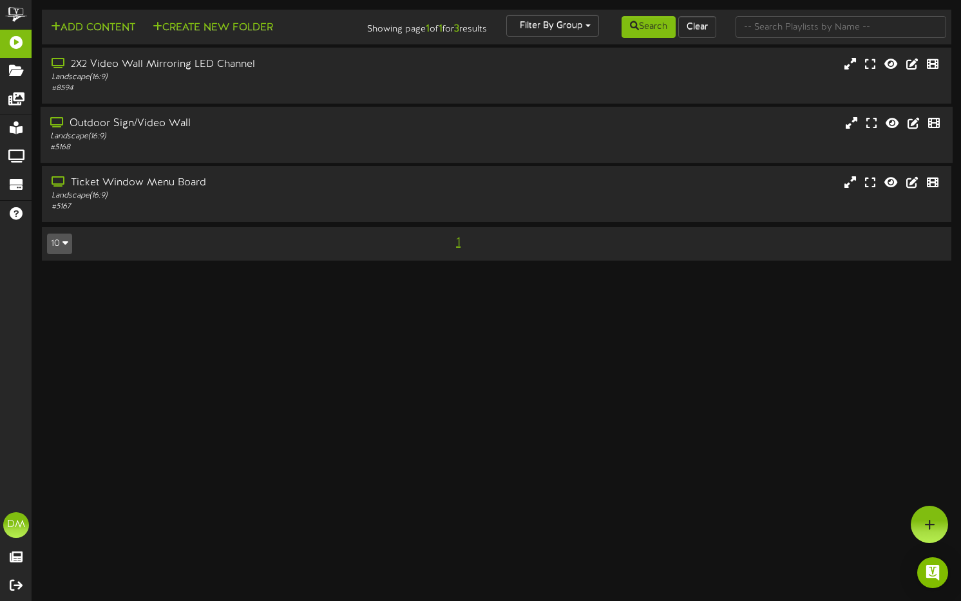
click at [185, 131] on div "Outdoor Sign/Video Wall" at bounding box center [230, 124] width 361 height 15
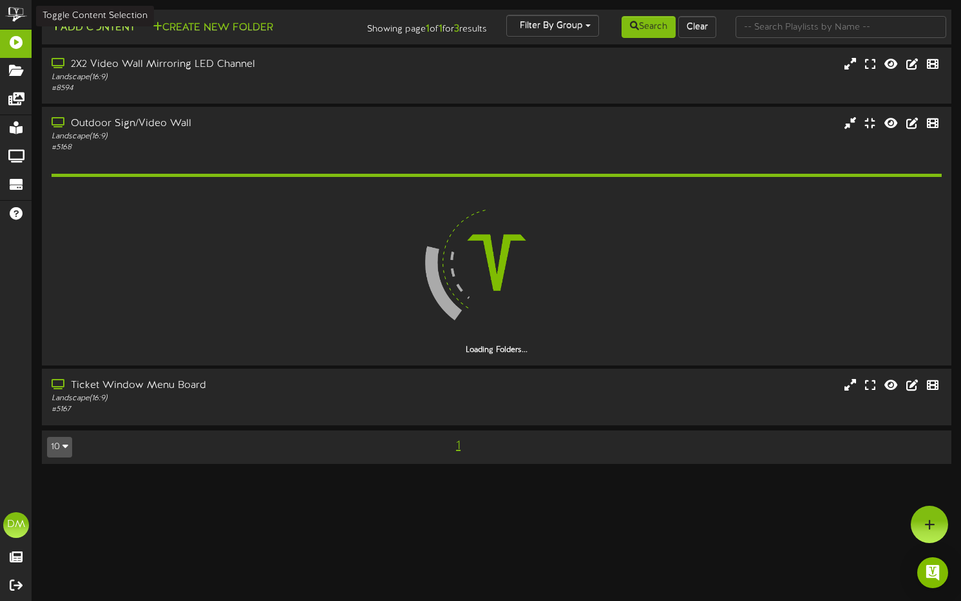
click at [91, 20] on button "Add Content" at bounding box center [93, 28] width 92 height 16
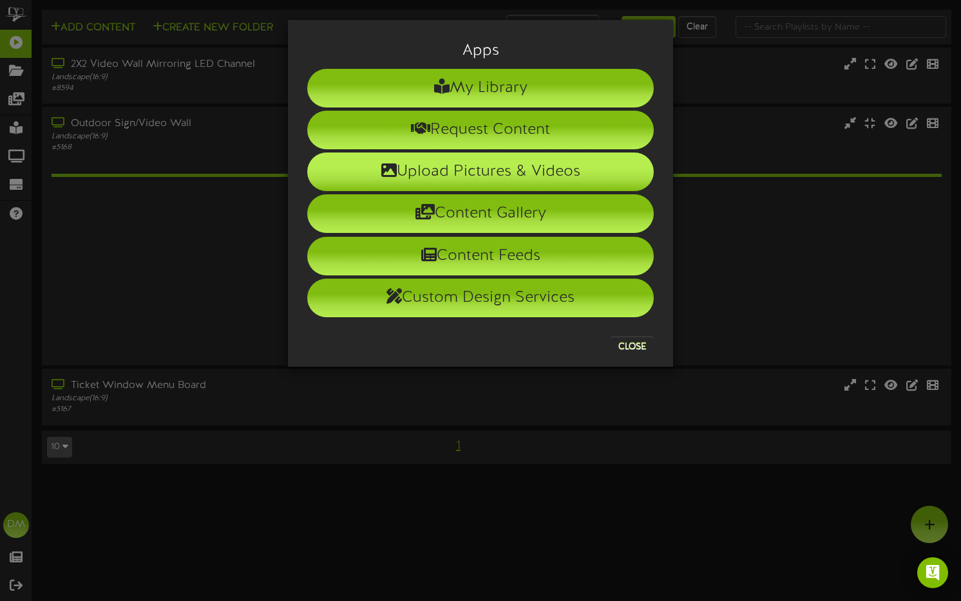
click at [393, 166] on icon at bounding box center [388, 169] width 15 height 15
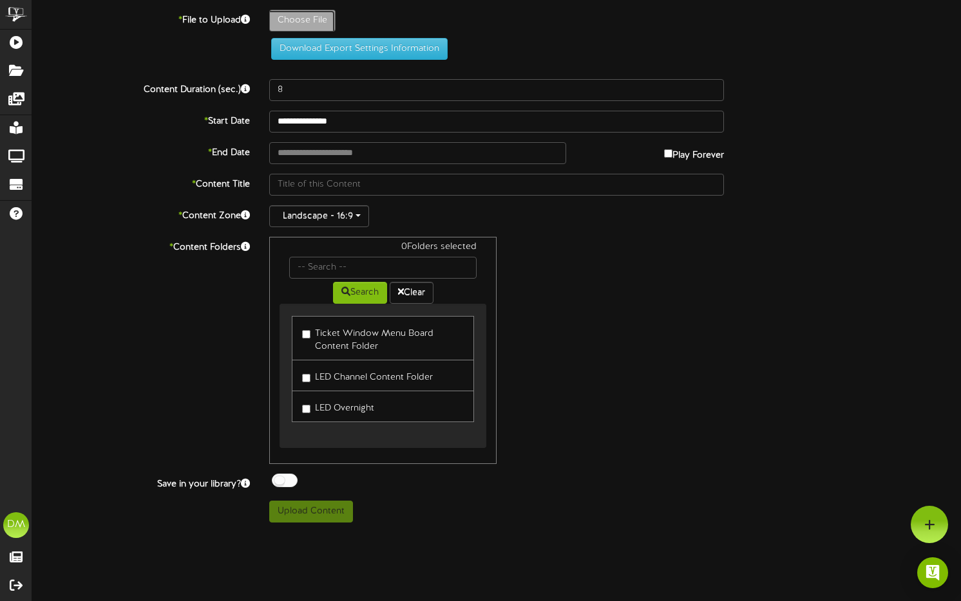
type input "**********"
type input "W-Billboard-LemonpartyPodcast_CAB-09242025"
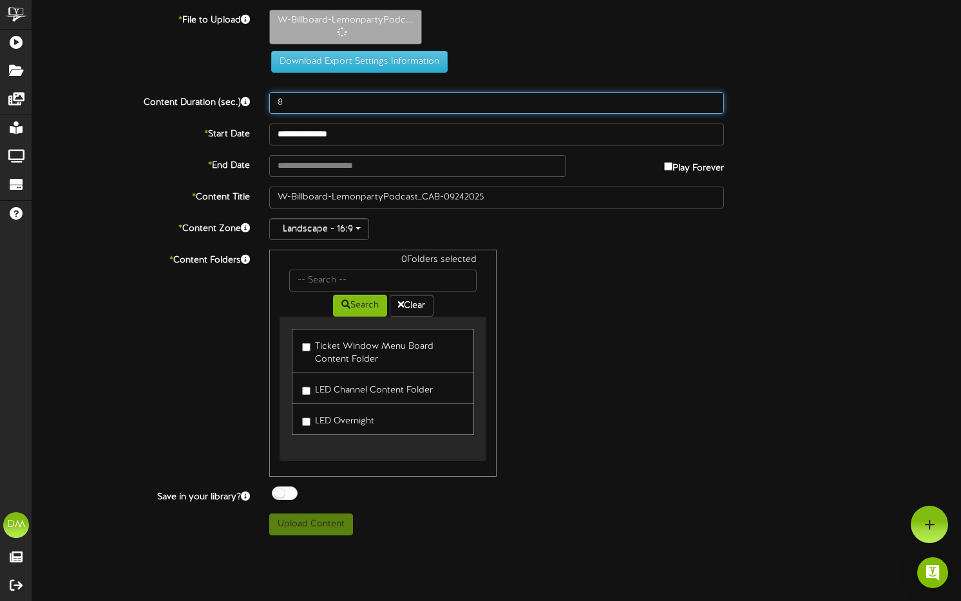
drag, startPoint x: 287, startPoint y: 101, endPoint x: 245, endPoint y: 97, distance: 42.1
click at [245, 97] on div "Content Duration (sec.) 8" at bounding box center [497, 103] width 948 height 22
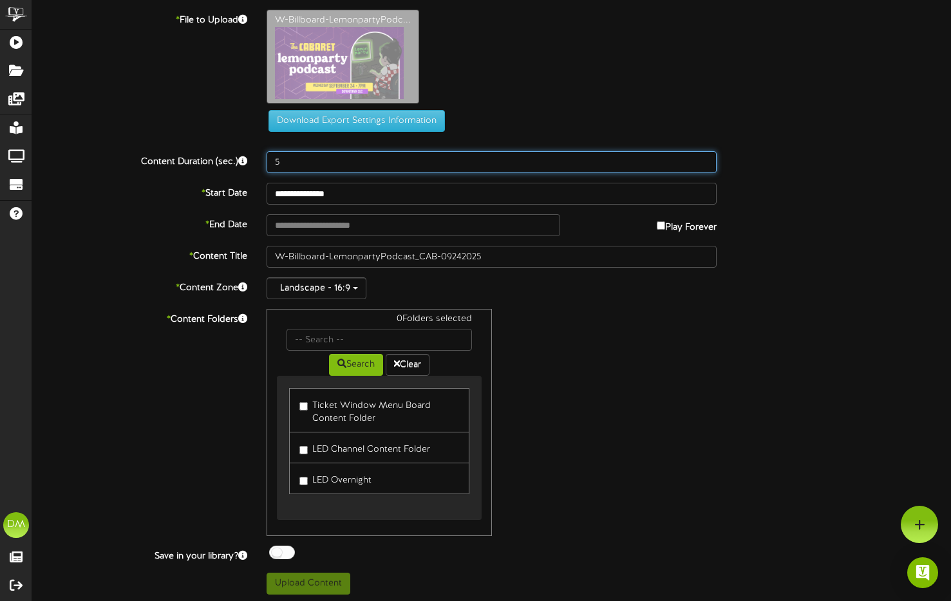
type input "5"
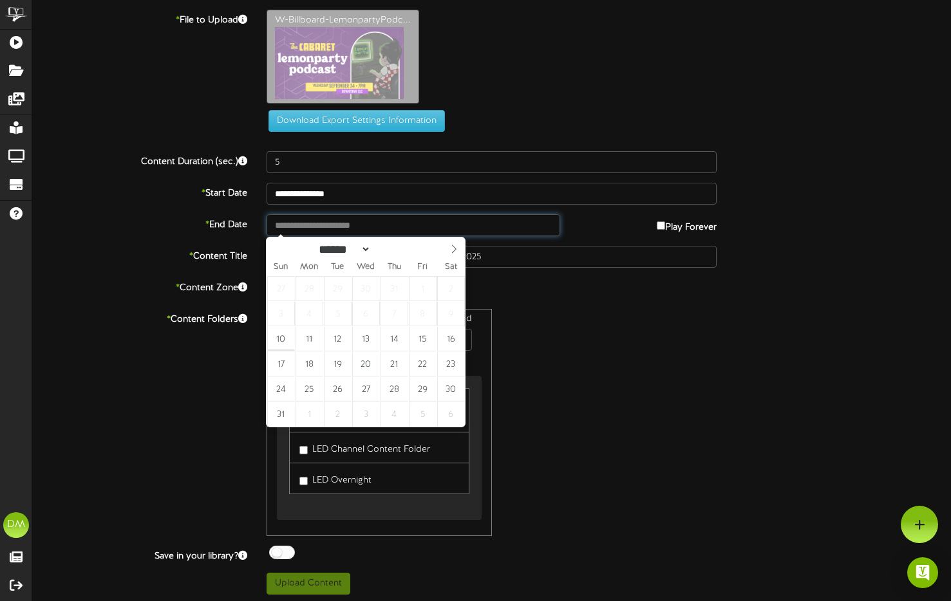
click at [324, 229] on input "text" at bounding box center [414, 225] width 294 height 22
type input "**********"
select select "*"
click at [453, 249] on icon at bounding box center [453, 249] width 9 height 9
type input "**********"
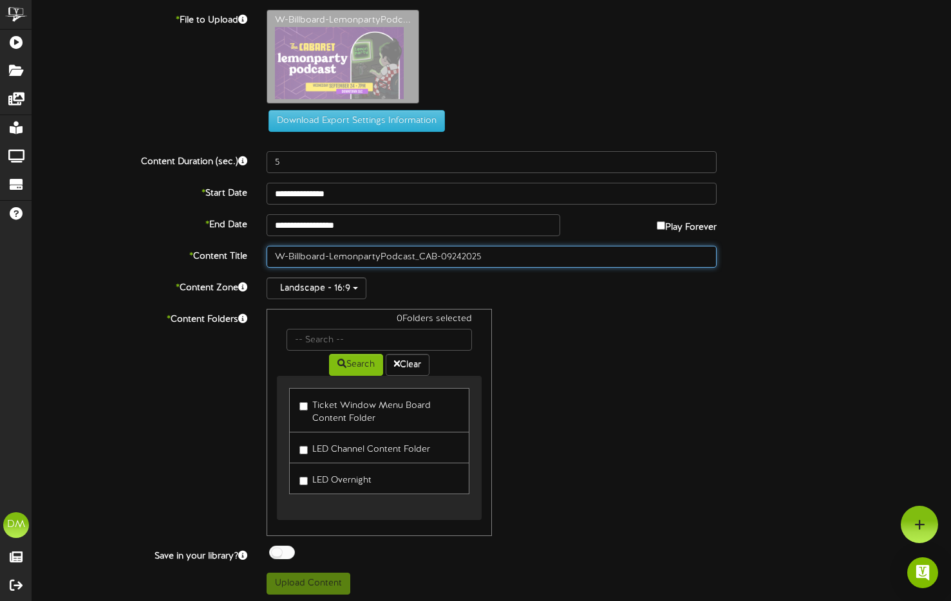
click at [330, 256] on input "W-Billboard-LemonpartyPodcast_CAB-09242025" at bounding box center [492, 257] width 450 height 22
drag, startPoint x: 330, startPoint y: 256, endPoint x: 263, endPoint y: 241, distance: 69.2
click at [263, 241] on div "**********" at bounding box center [491, 302] width 919 height 585
click at [327, 253] on input ""LemonpartyPodcast_CAB-09242025" at bounding box center [492, 257] width 450 height 22
drag, startPoint x: 364, startPoint y: 255, endPoint x: 388, endPoint y: 256, distance: 23.8
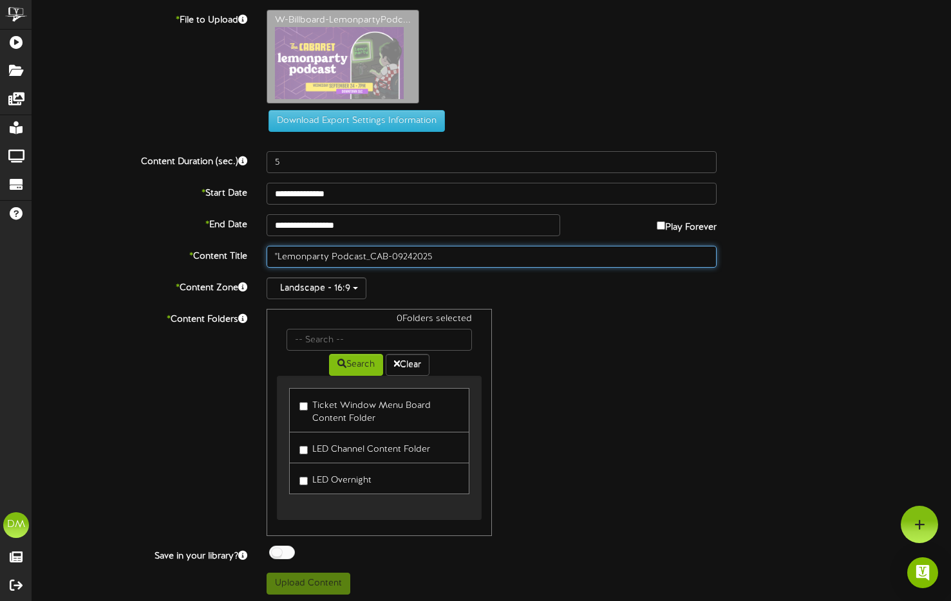
click at [388, 256] on input ""Lemonparty Podcast_CAB-09242025" at bounding box center [492, 257] width 450 height 22
type input ""Lemonparty Podcast" ([DATE])"
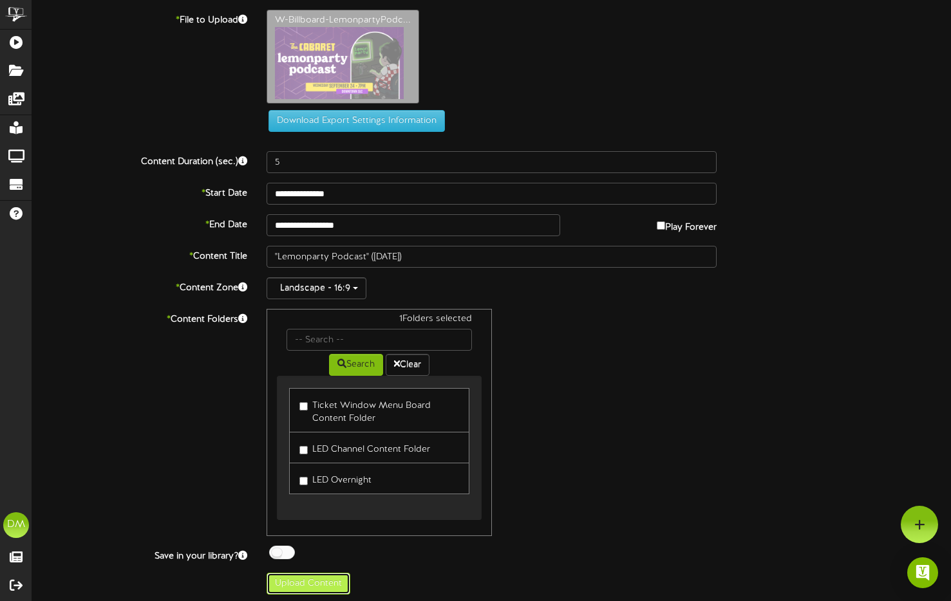
click at [306, 588] on button "Upload Content" at bounding box center [309, 584] width 84 height 22
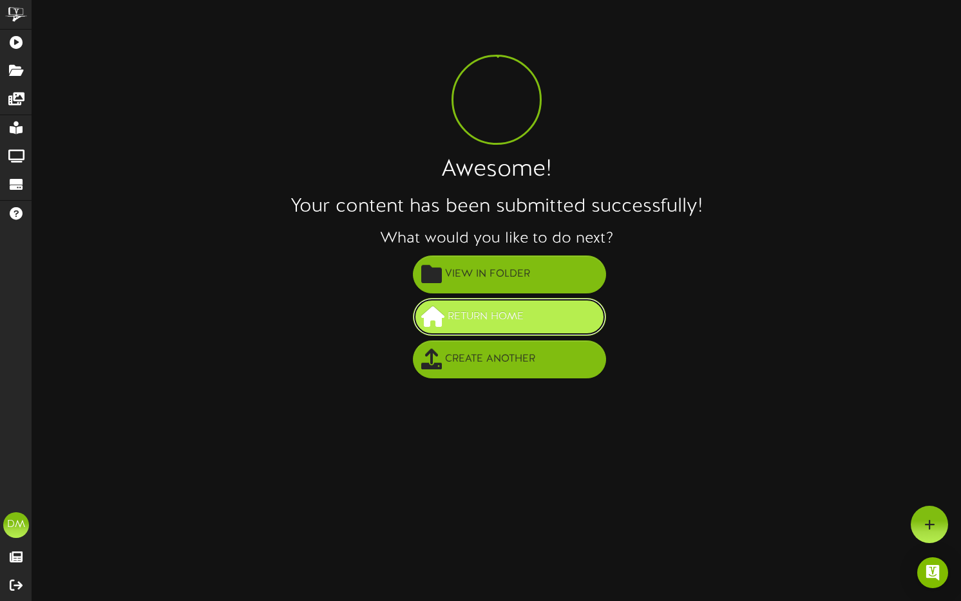
click at [459, 321] on span "Return Home" at bounding box center [485, 316] width 82 height 21
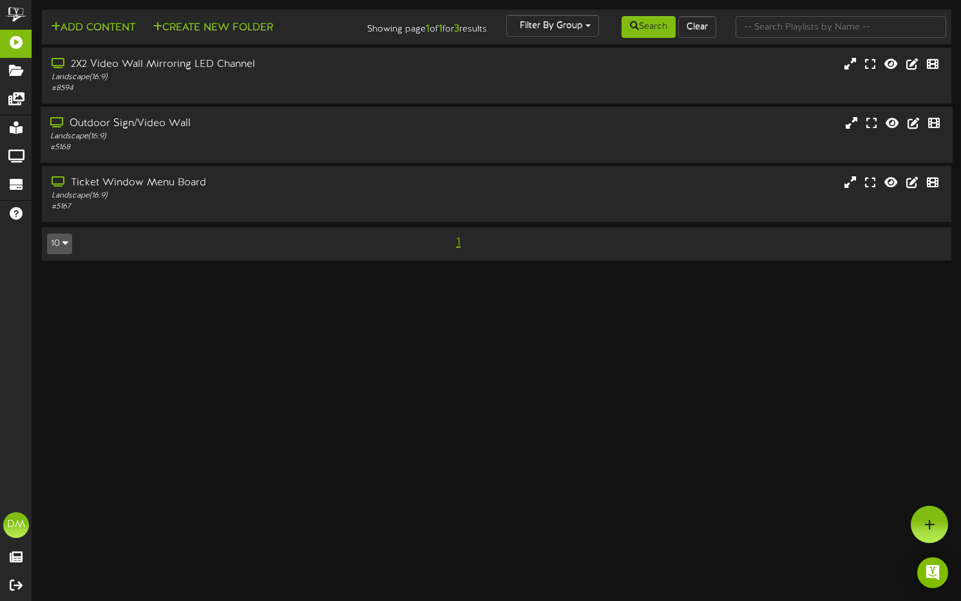
click at [156, 142] on div "Landscape ( 16:9 )" at bounding box center [230, 136] width 361 height 11
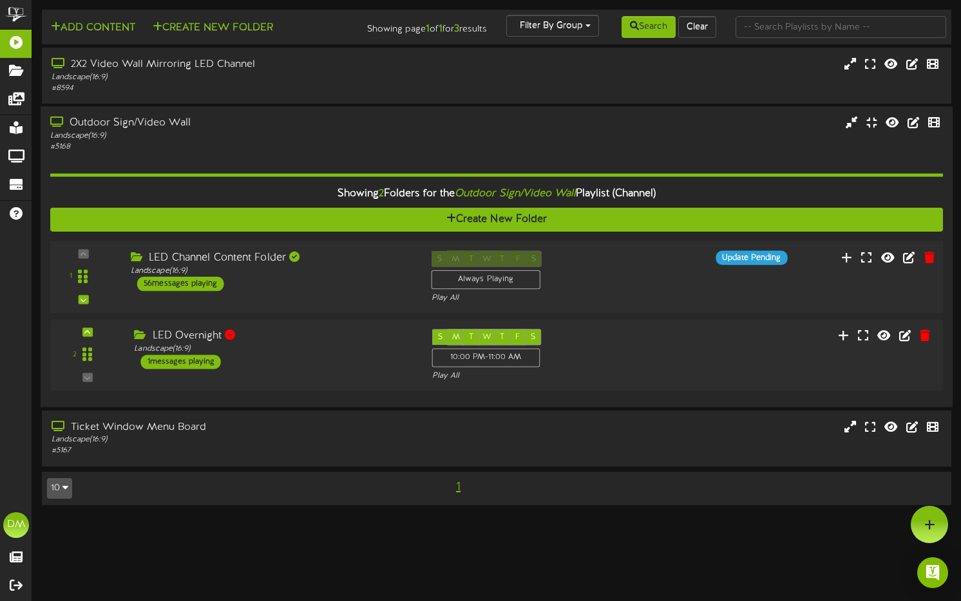
click at [350, 266] on div "LED Channel Content Folder" at bounding box center [271, 258] width 281 height 15
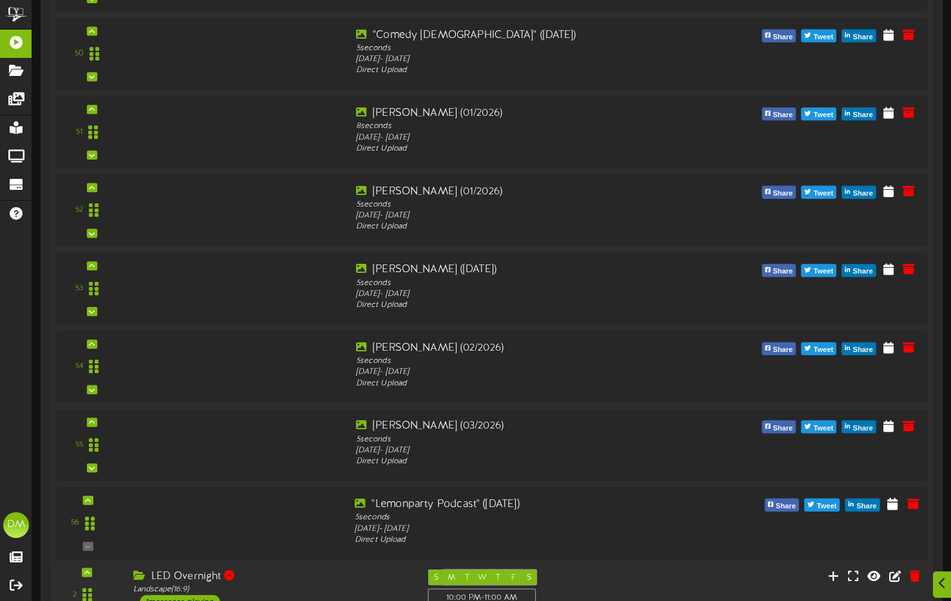
scroll to position [4281, 0]
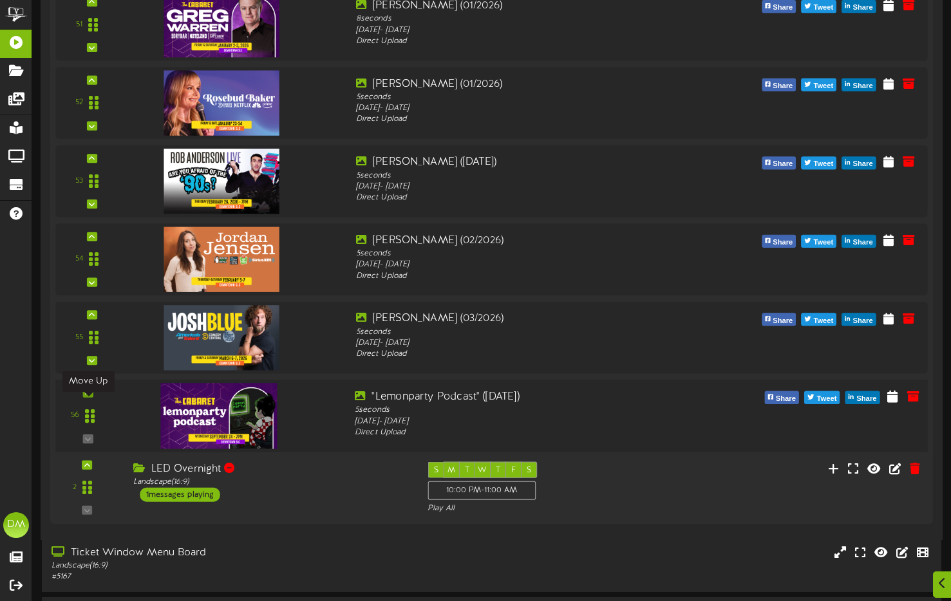
click at [88, 397] on div at bounding box center [87, 392] width 10 height 9
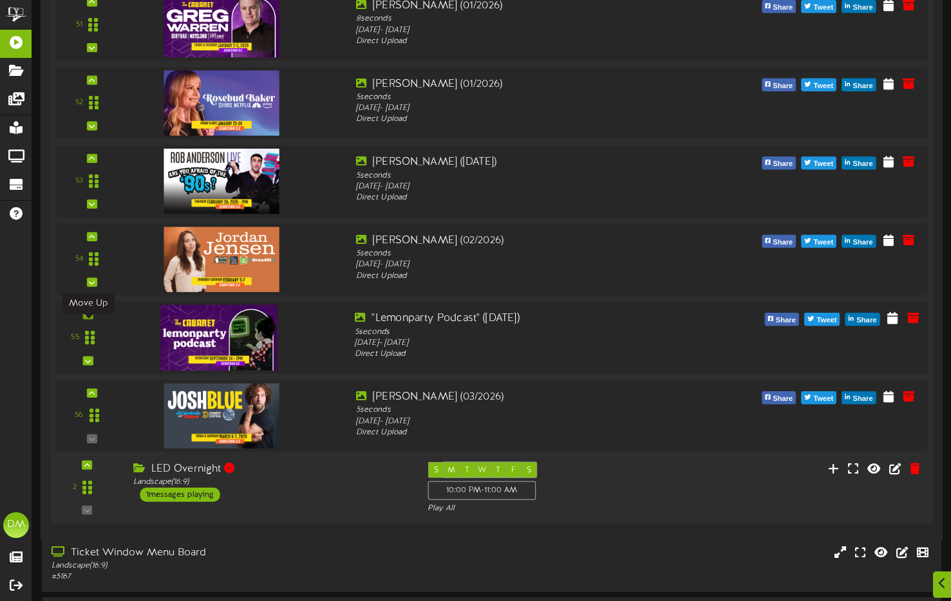
click at [90, 318] on icon at bounding box center [88, 315] width 6 height 6
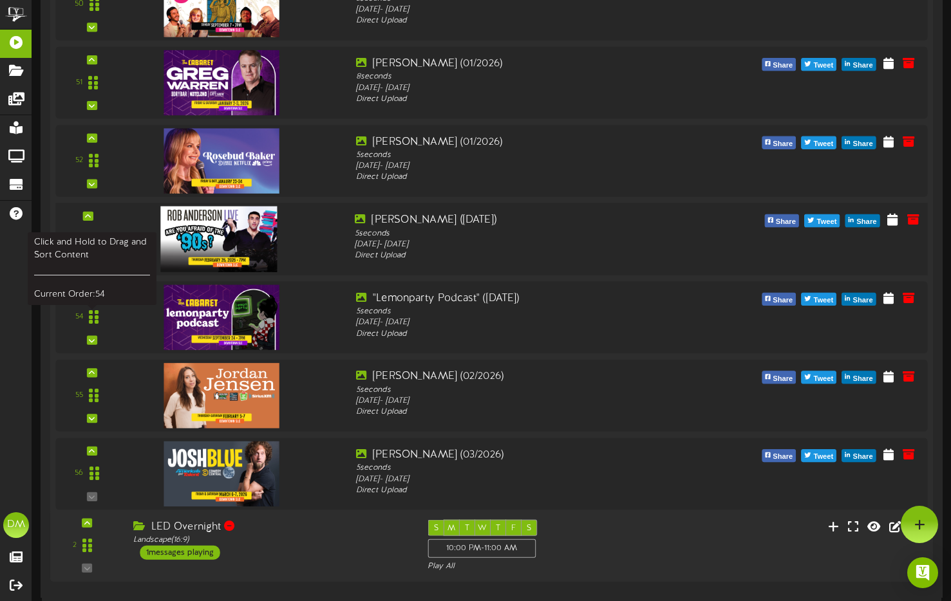
scroll to position [4136, 0]
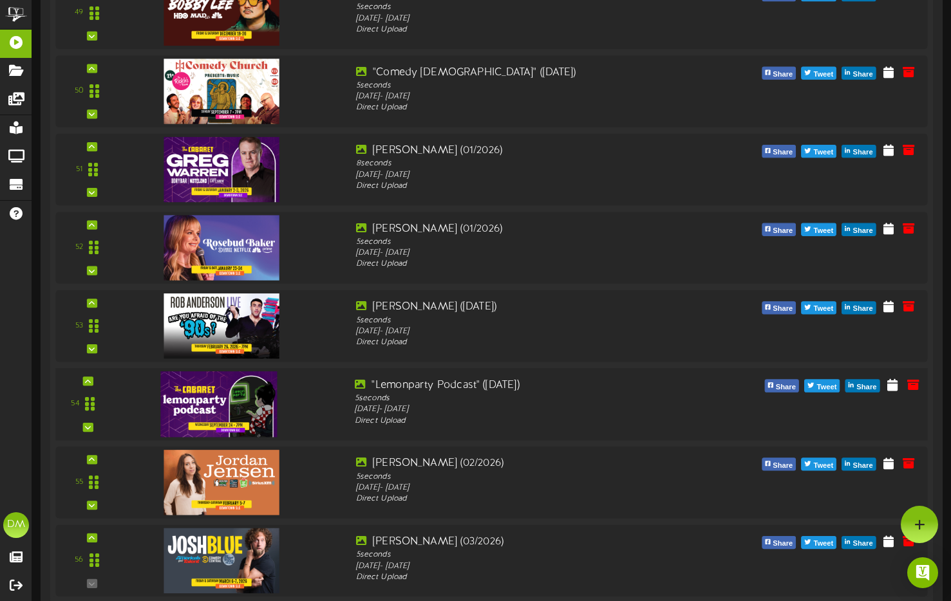
click at [89, 386] on div "54" at bounding box center [492, 404] width 881 height 73
click at [90, 384] on icon at bounding box center [88, 381] width 6 height 6
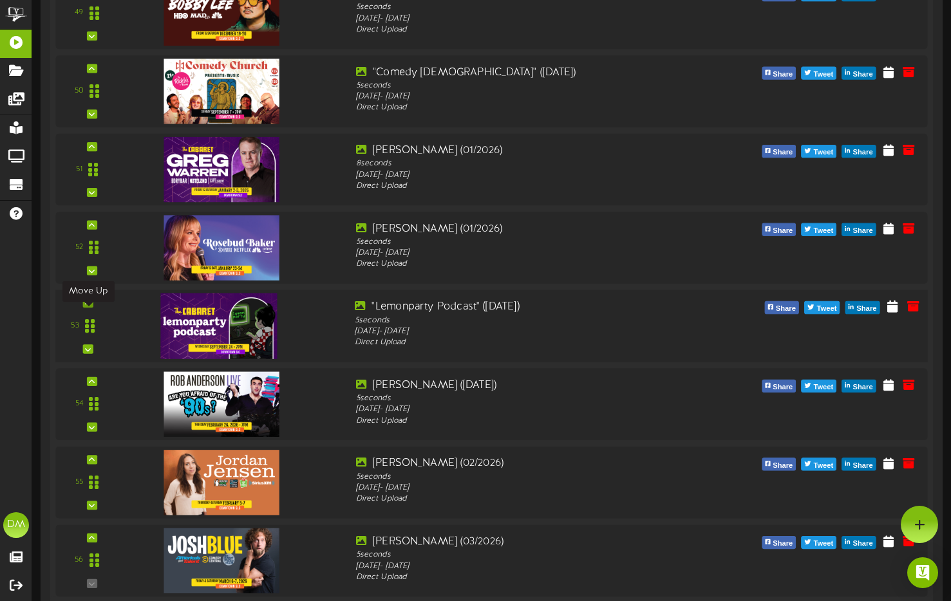
click at [88, 306] on icon at bounding box center [88, 303] width 6 height 6
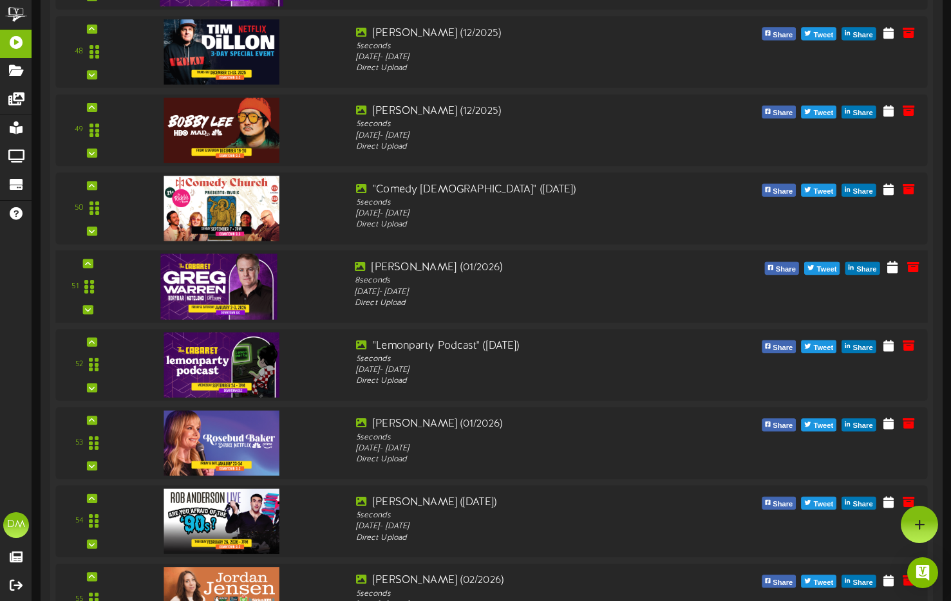
scroll to position [4013, 0]
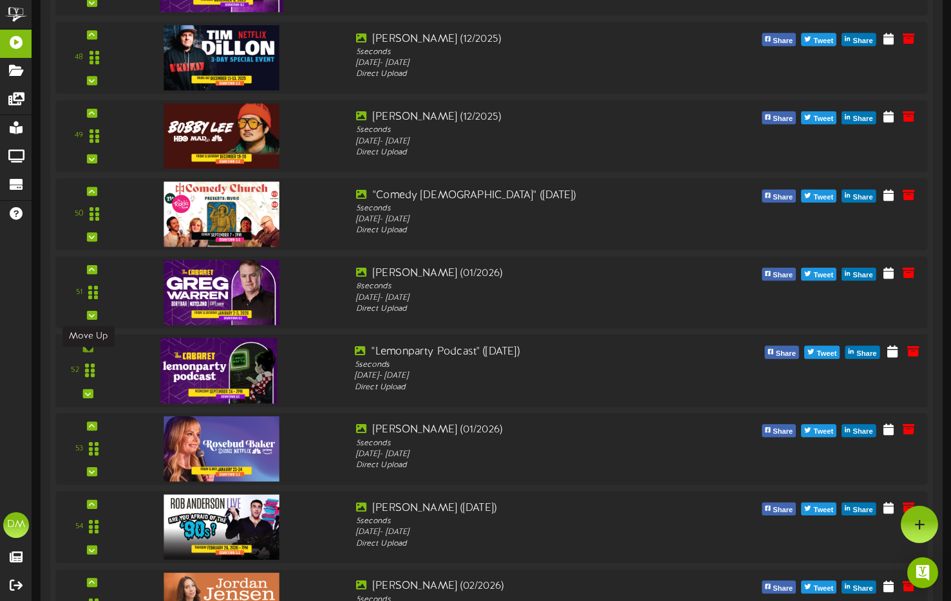
click at [86, 351] on icon at bounding box center [88, 347] width 6 height 6
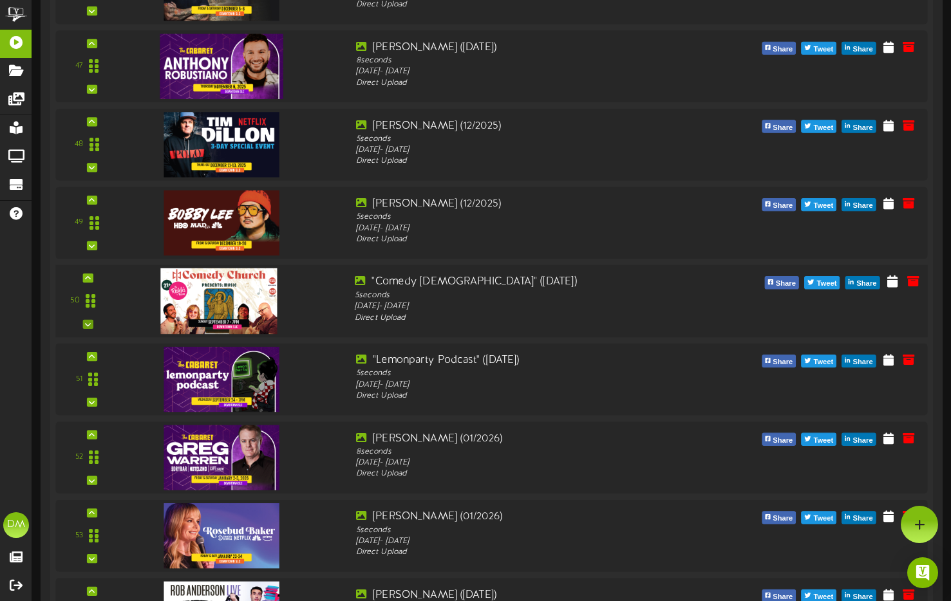
scroll to position [3895, 0]
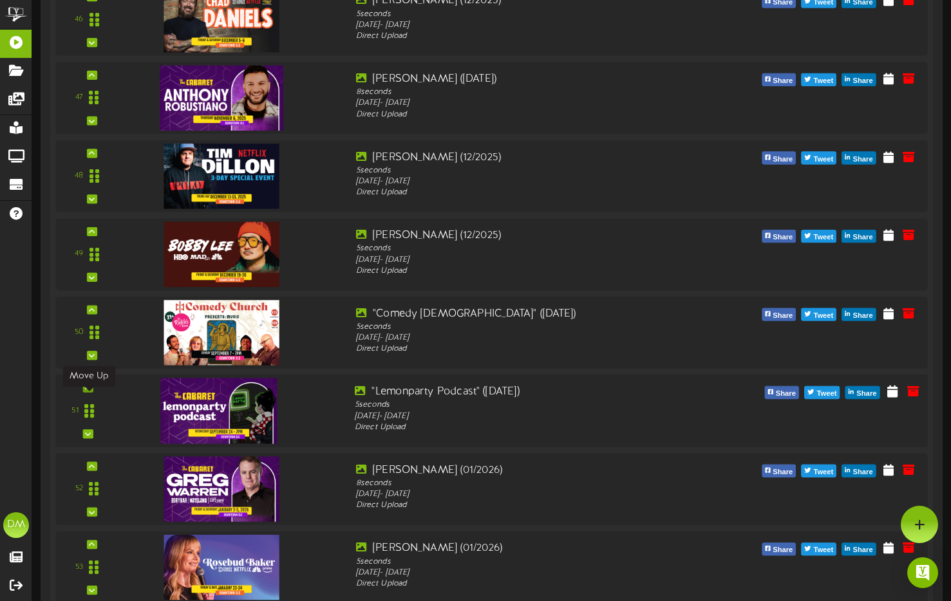
click at [89, 391] on icon at bounding box center [88, 388] width 6 height 6
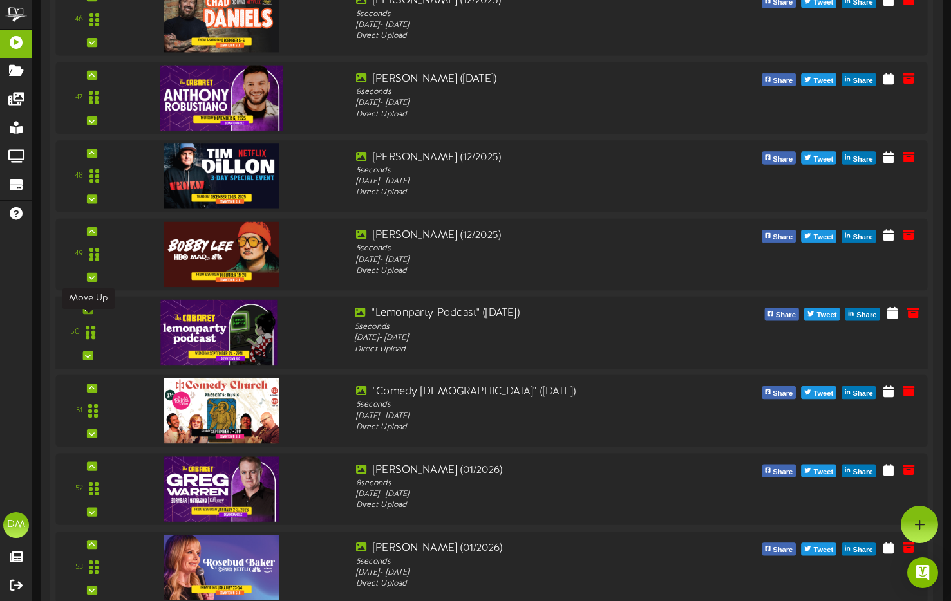
click at [87, 313] on icon at bounding box center [88, 309] width 6 height 6
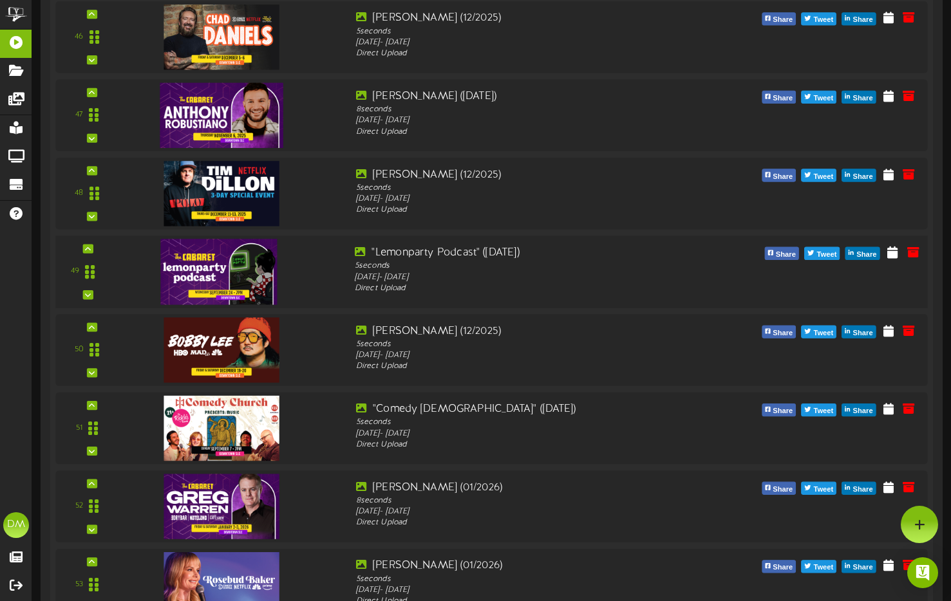
scroll to position [3851, 0]
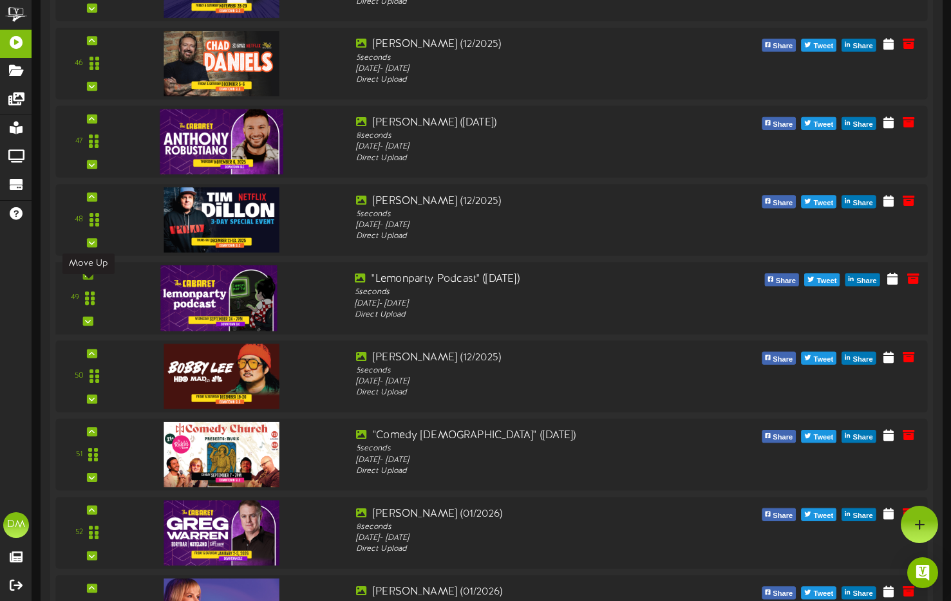
click at [91, 279] on div at bounding box center [87, 274] width 10 height 9
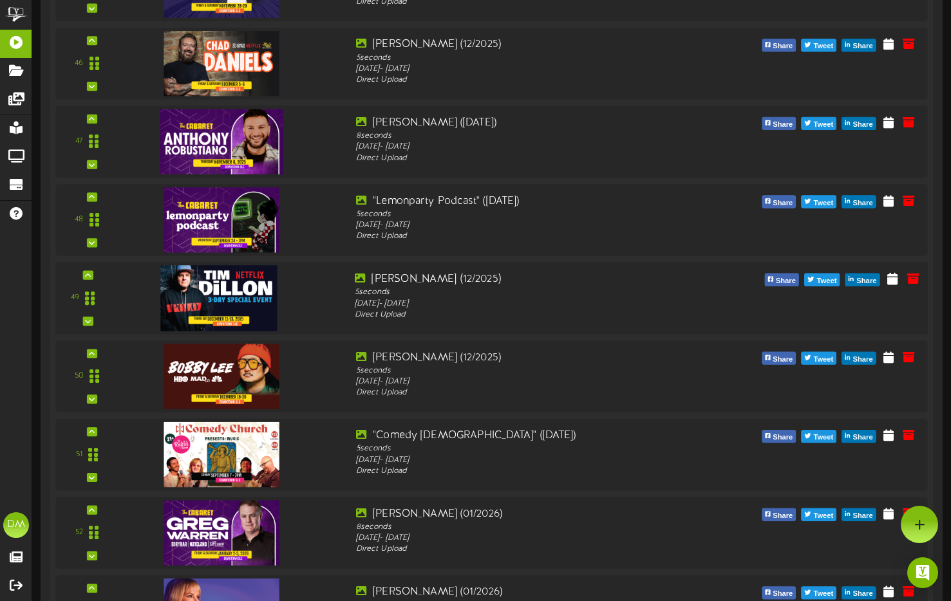
scroll to position [3825, 0]
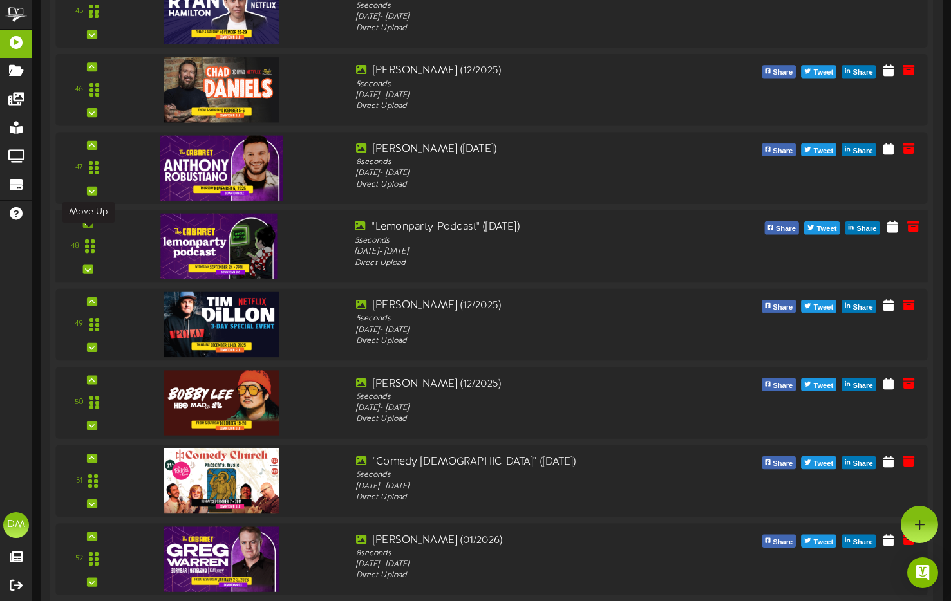
click at [89, 227] on icon at bounding box center [88, 223] width 6 height 6
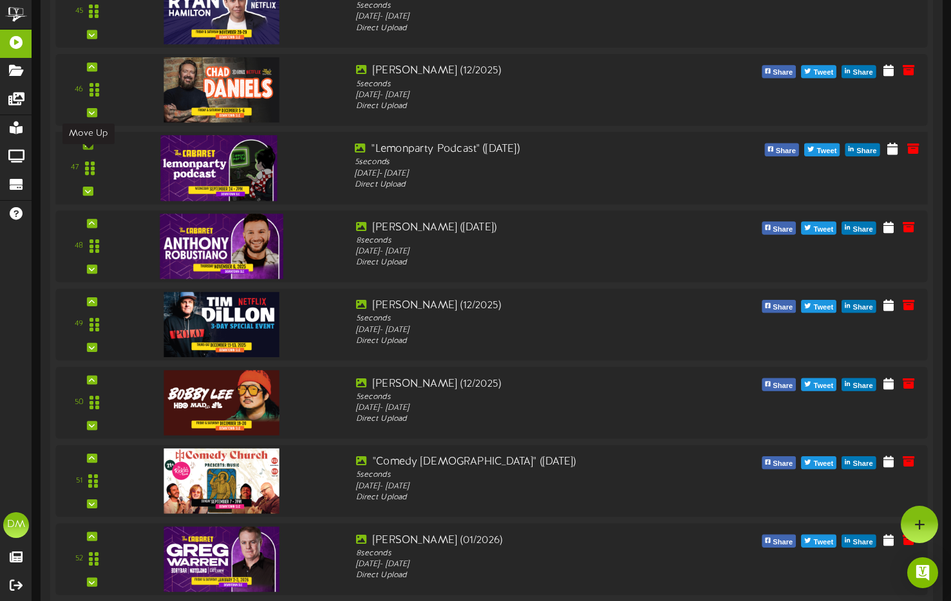
click at [90, 148] on icon at bounding box center [88, 145] width 6 height 6
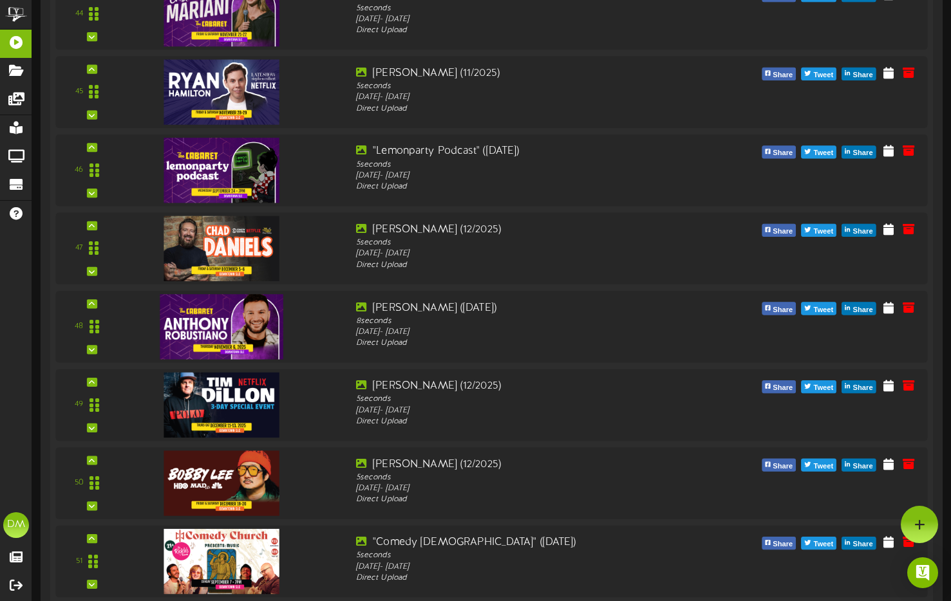
scroll to position [3720, 0]
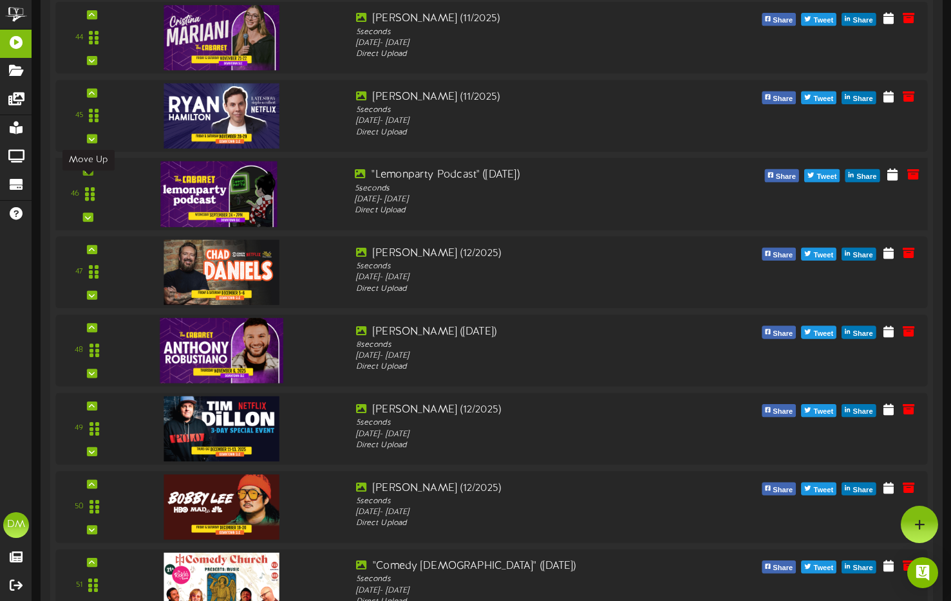
click at [85, 174] on icon at bounding box center [88, 171] width 6 height 6
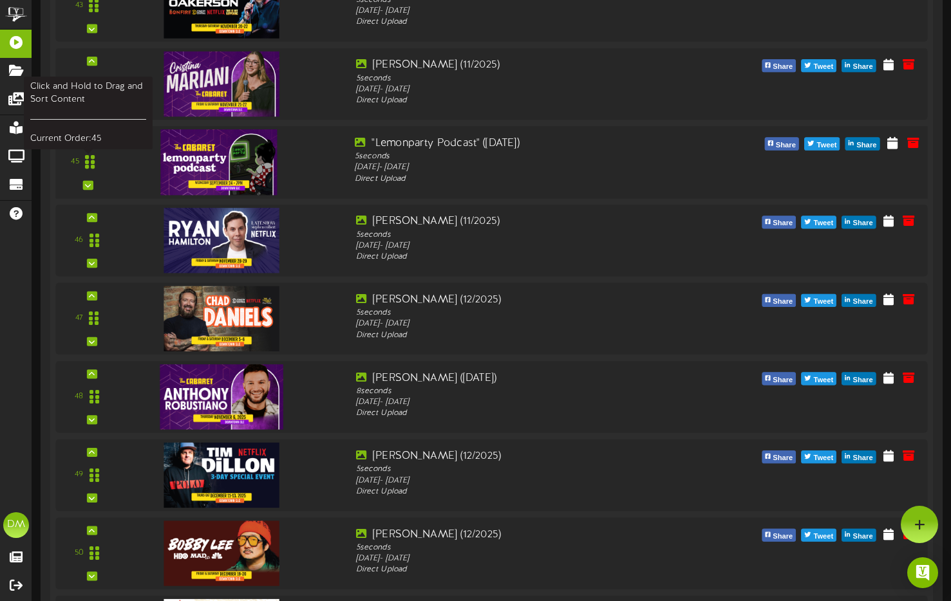
scroll to position [3650, 0]
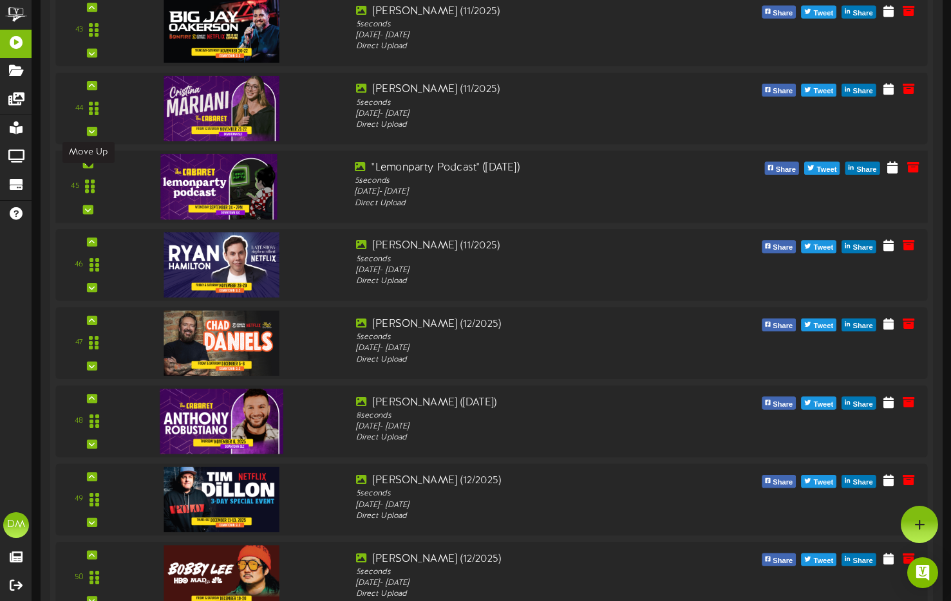
click at [91, 168] on div at bounding box center [87, 163] width 10 height 9
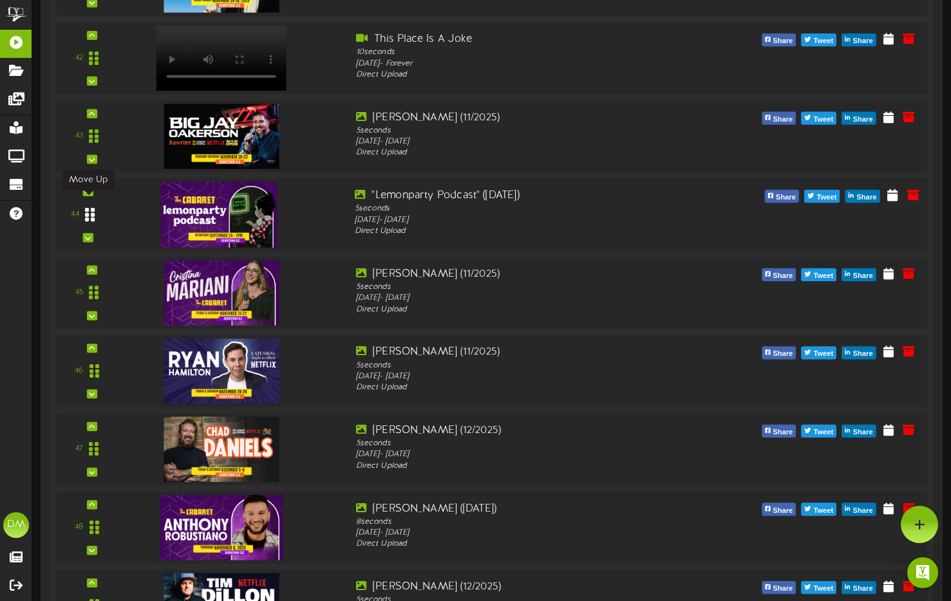
scroll to position [3541, 0]
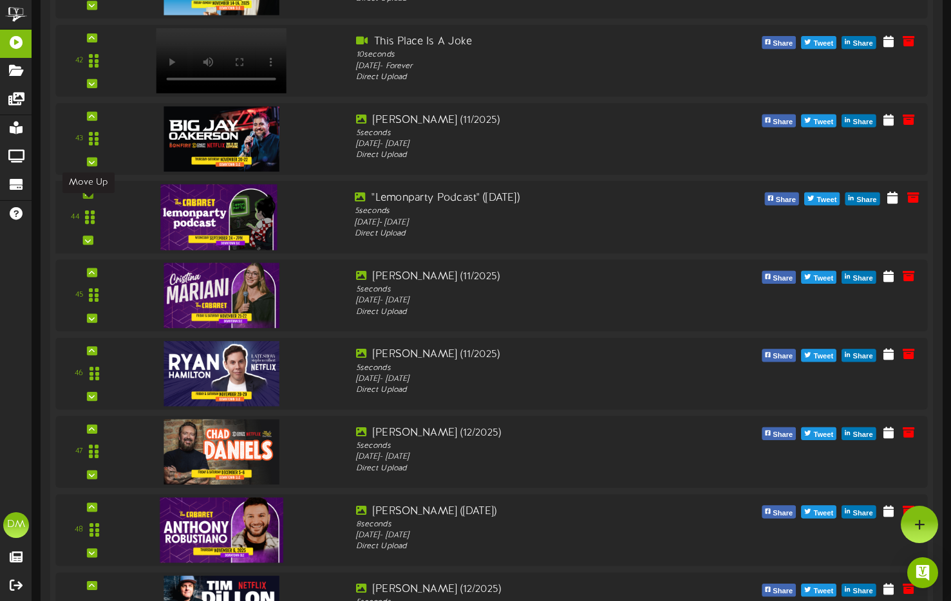
click at [85, 198] on icon at bounding box center [88, 194] width 6 height 6
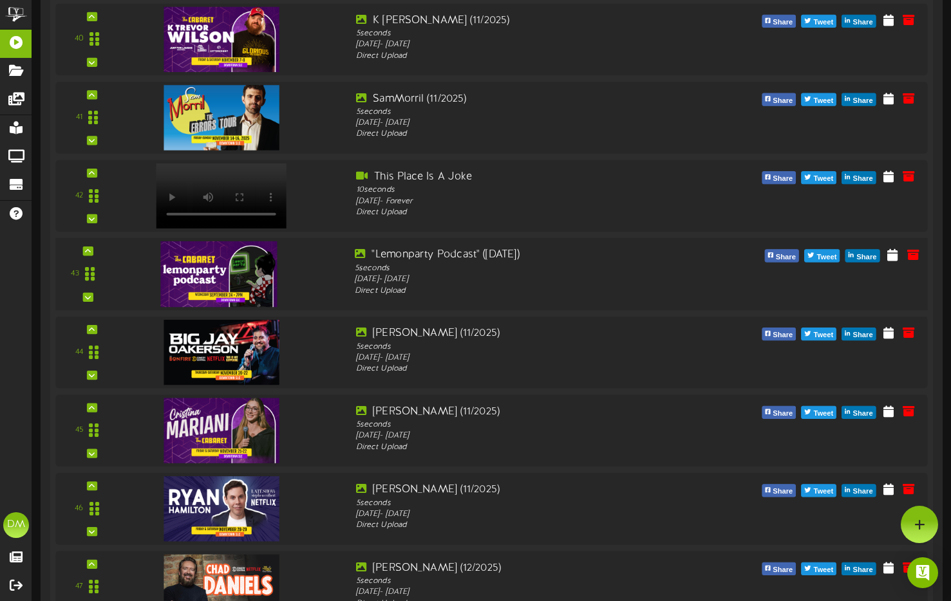
scroll to position [3404, 0]
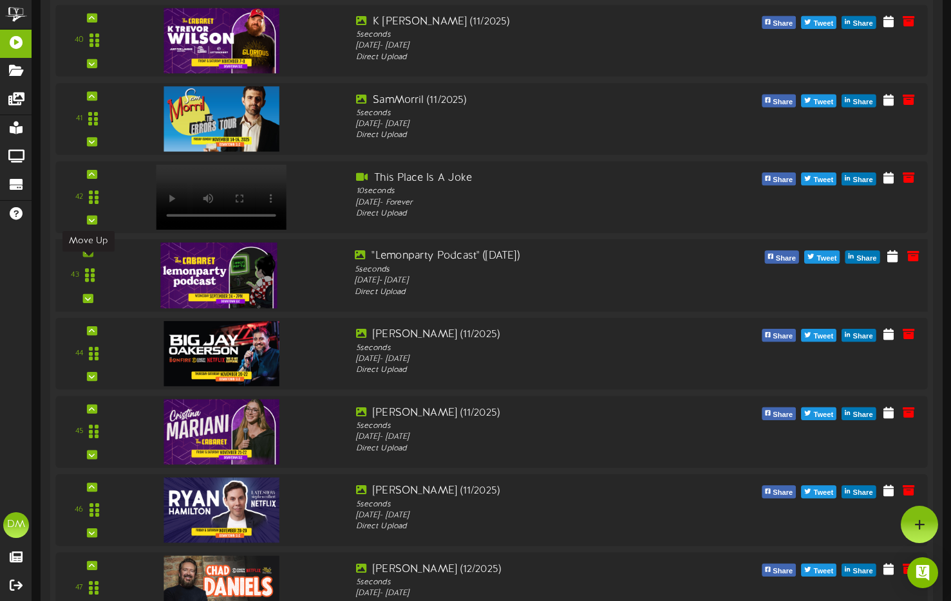
click at [91, 257] on div at bounding box center [87, 252] width 10 height 9
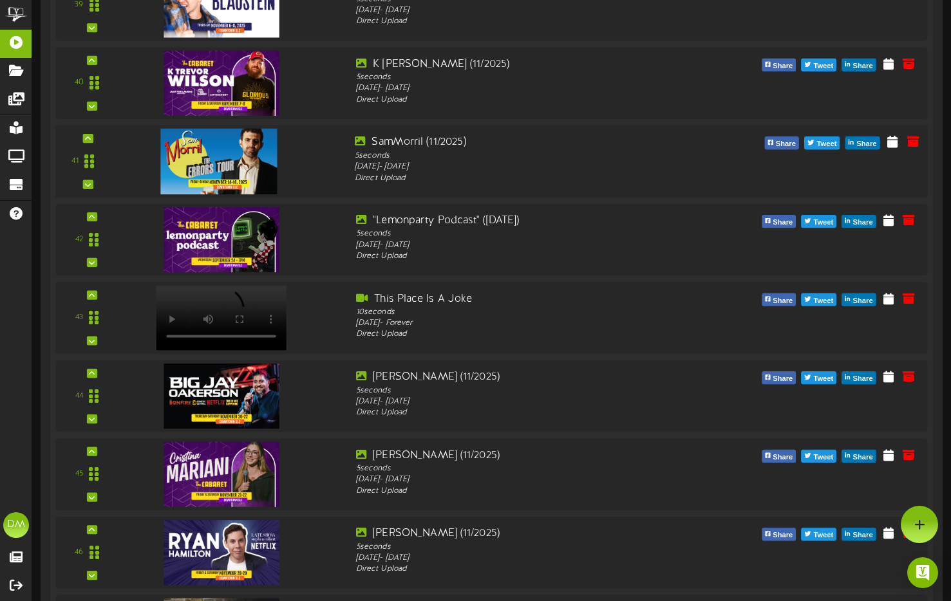
scroll to position [3337, 0]
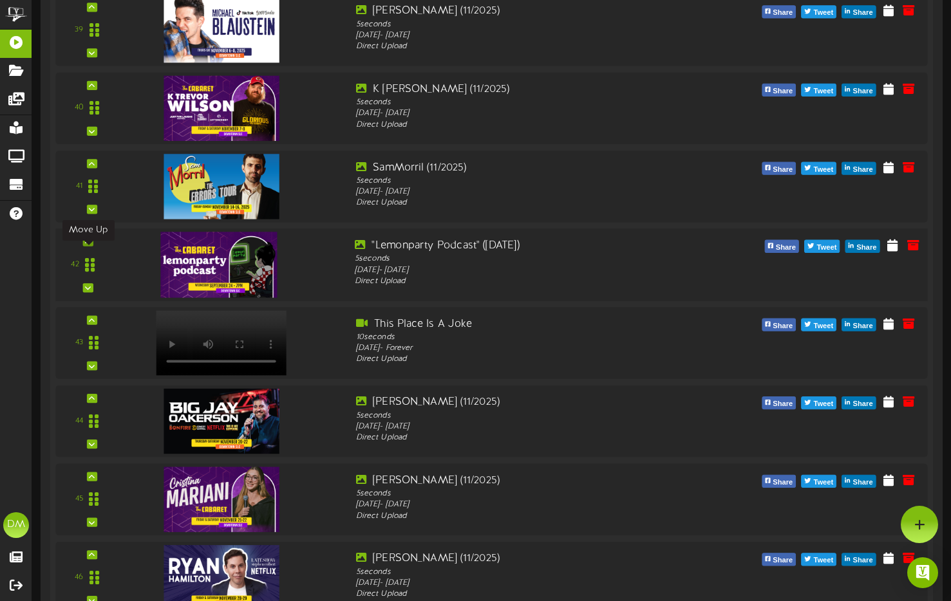
click at [88, 245] on icon at bounding box center [88, 241] width 6 height 6
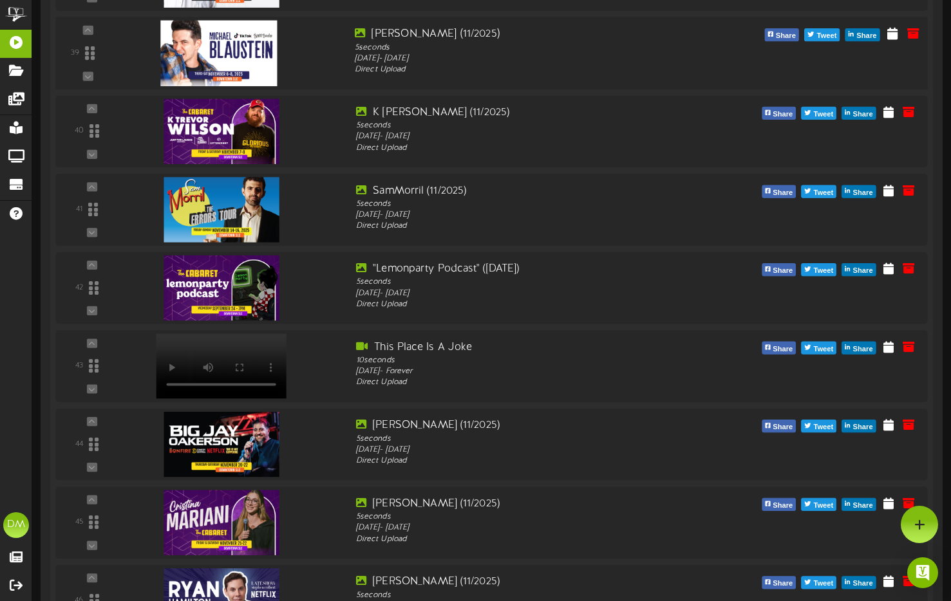
scroll to position [3118, 0]
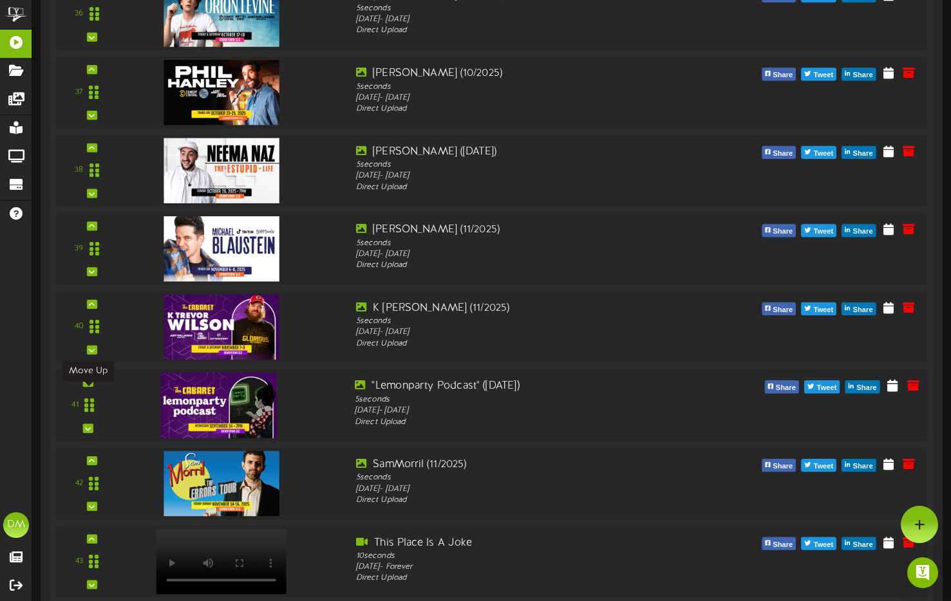
click at [87, 386] on icon at bounding box center [88, 382] width 6 height 6
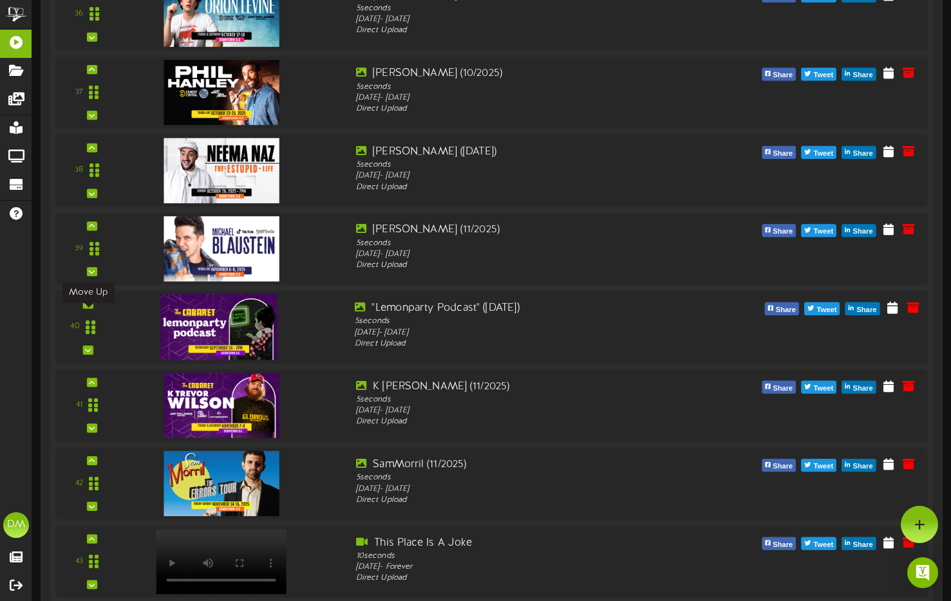
click at [89, 307] on icon at bounding box center [88, 304] width 6 height 6
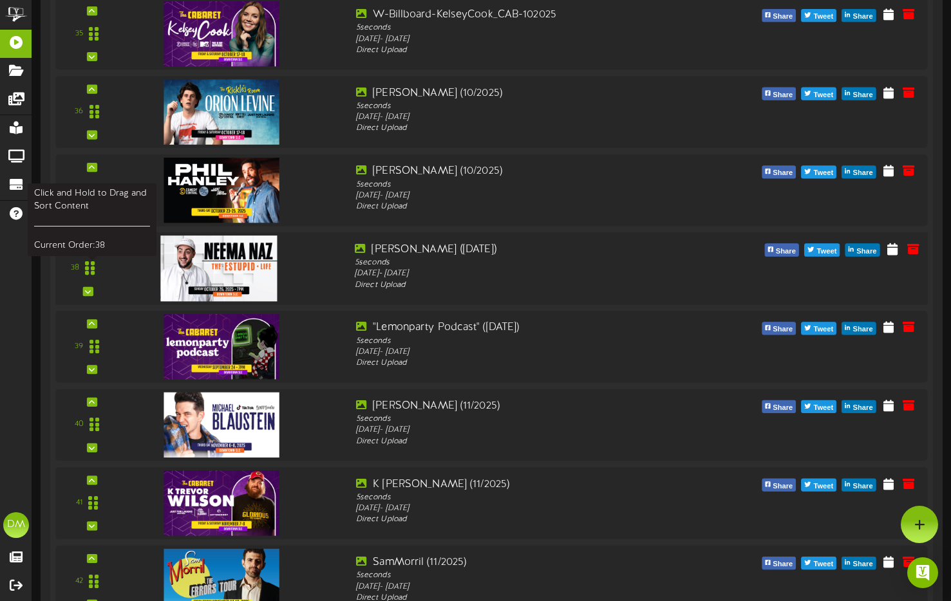
scroll to position [2960, 0]
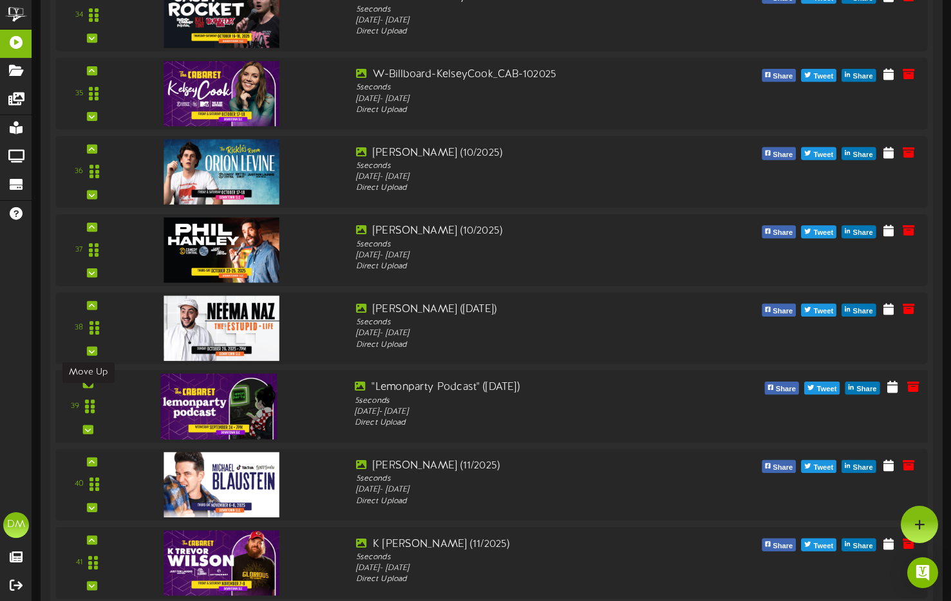
click at [86, 387] on icon at bounding box center [88, 384] width 6 height 6
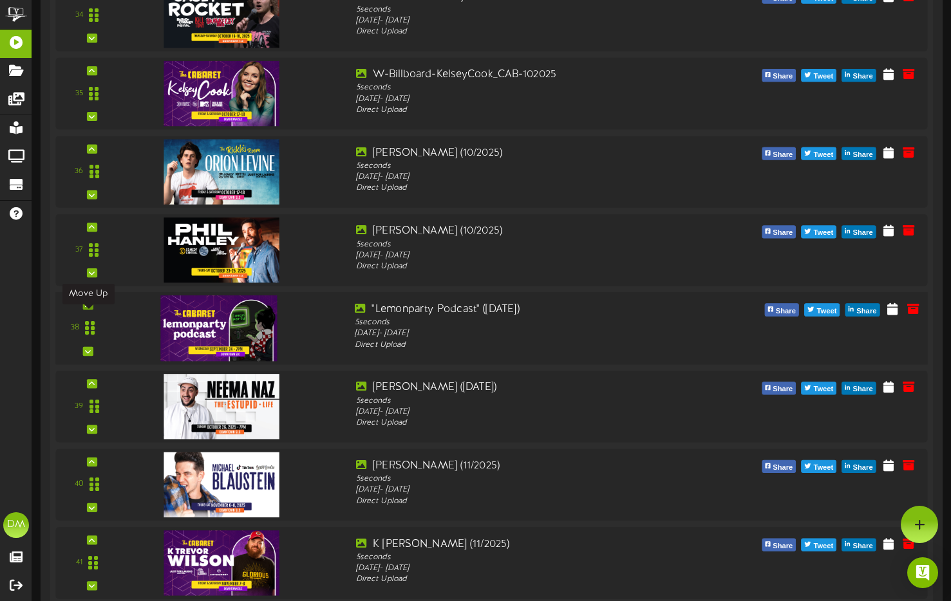
click at [88, 308] on icon at bounding box center [88, 305] width 6 height 6
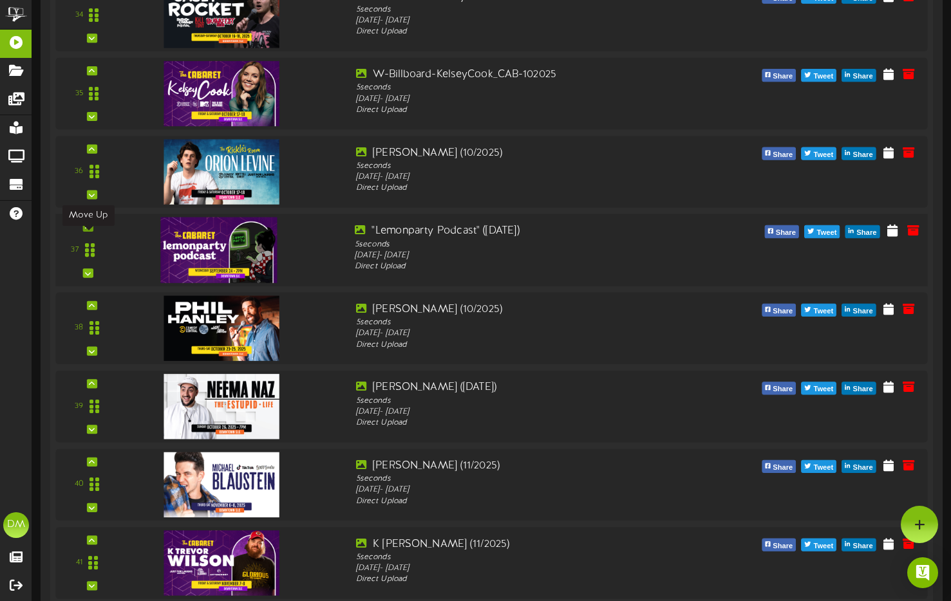
click at [85, 231] on icon at bounding box center [88, 227] width 6 height 6
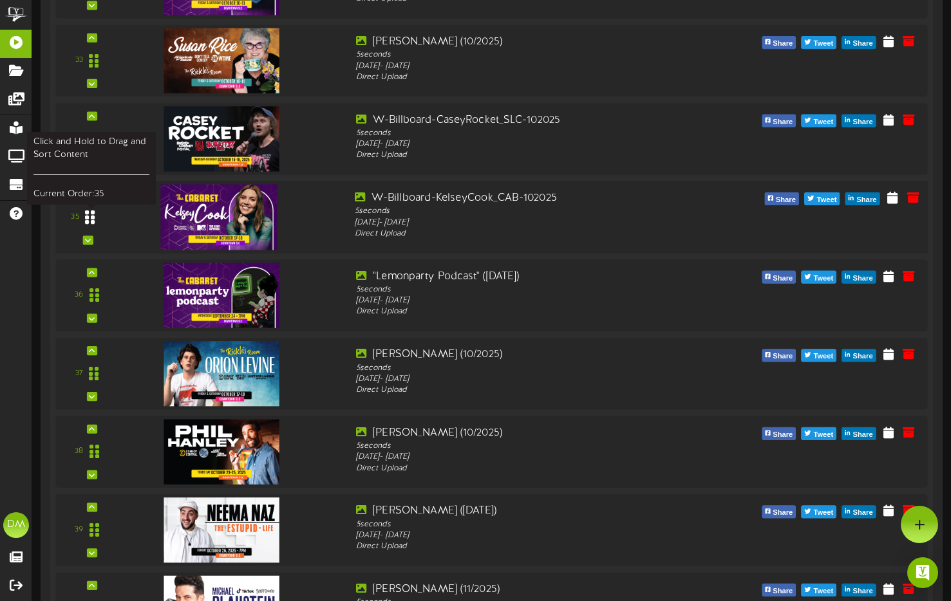
scroll to position [2815, 0]
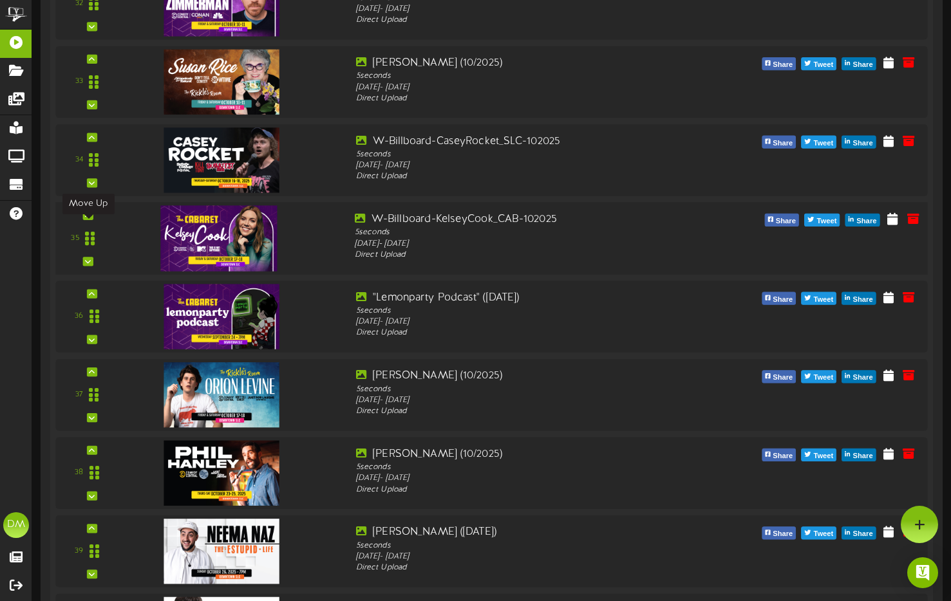
click at [88, 219] on icon at bounding box center [88, 215] width 6 height 6
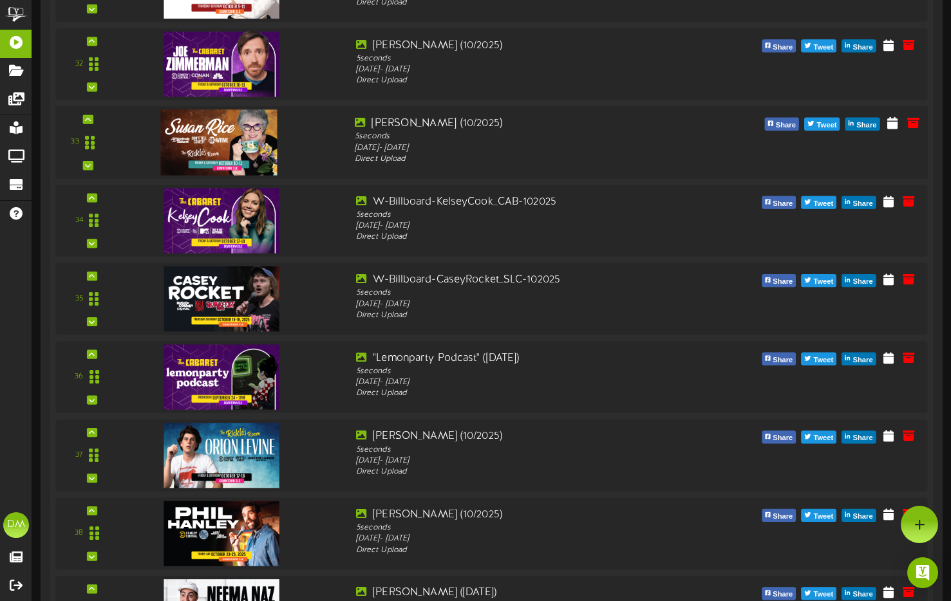
scroll to position [2679, 0]
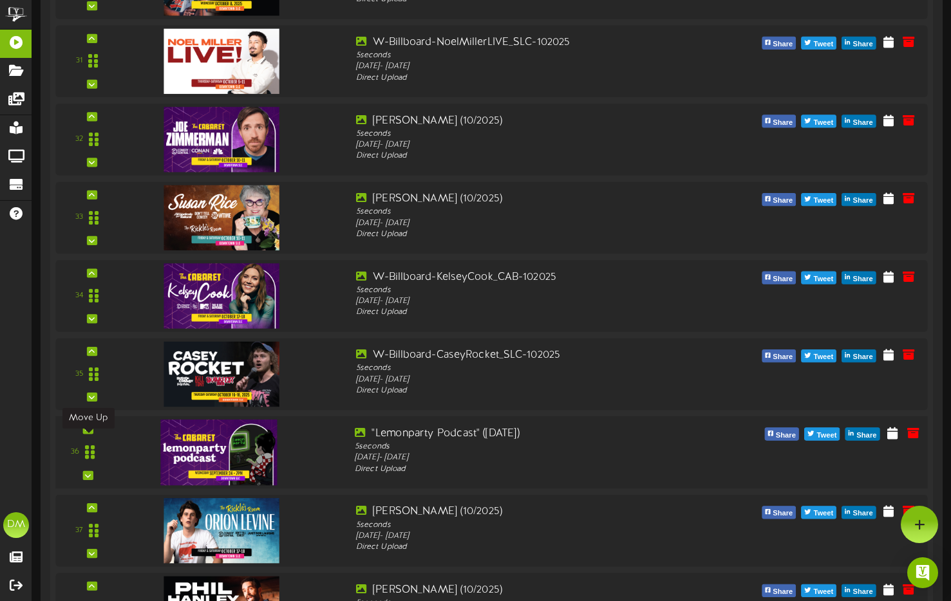
click at [89, 433] on icon at bounding box center [88, 429] width 6 height 6
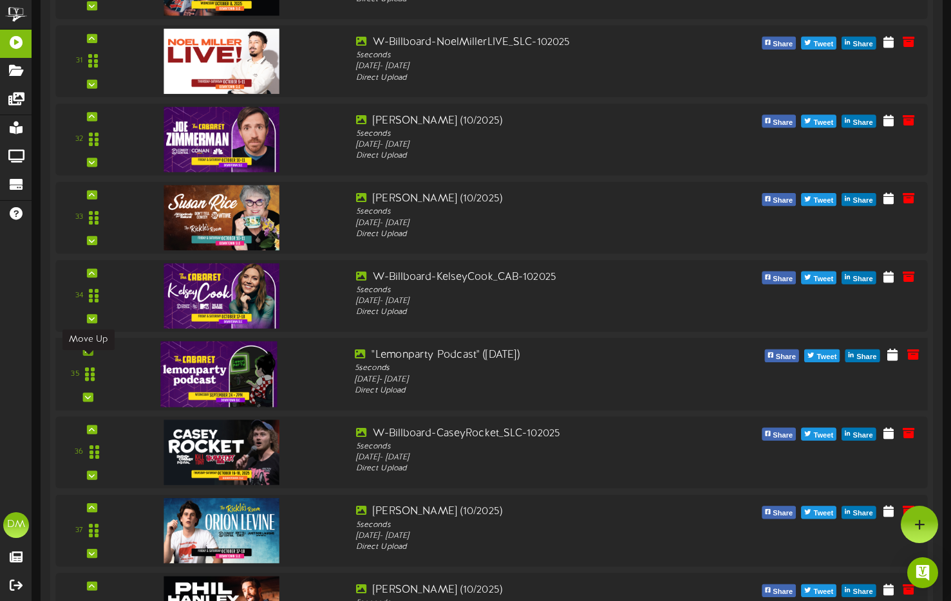
click at [88, 355] on div at bounding box center [87, 350] width 10 height 9
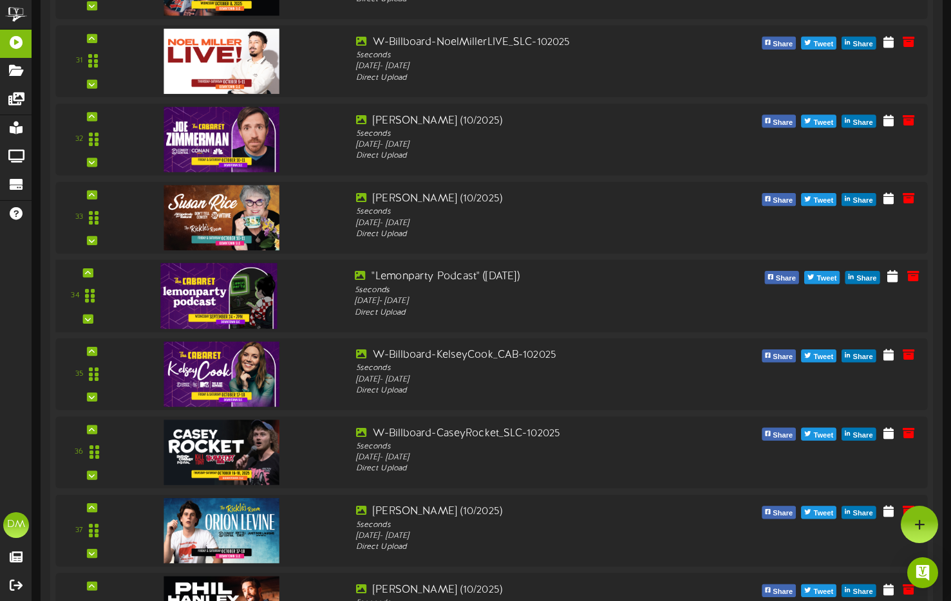
click at [89, 277] on div "34" at bounding box center [492, 296] width 881 height 73
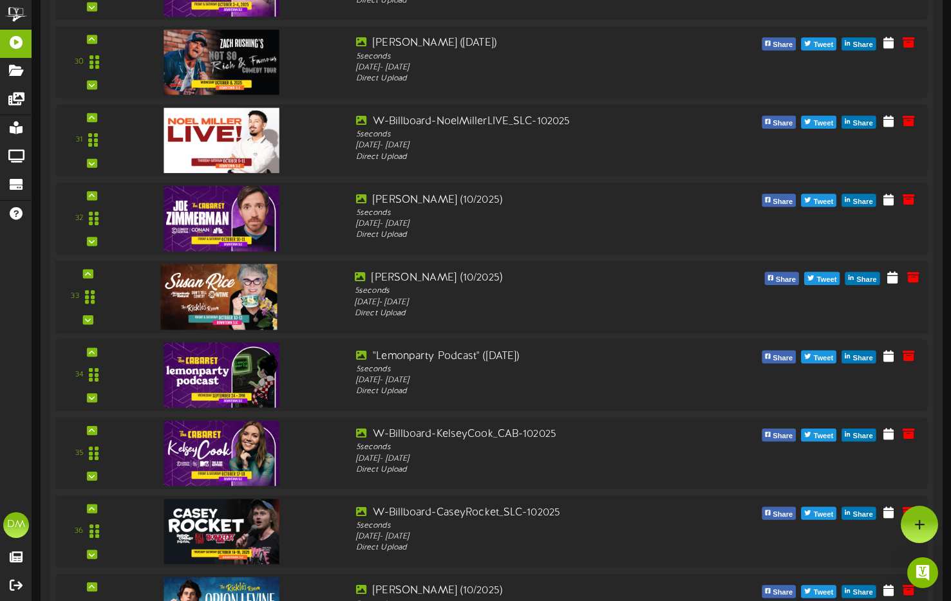
scroll to position [2581, 0]
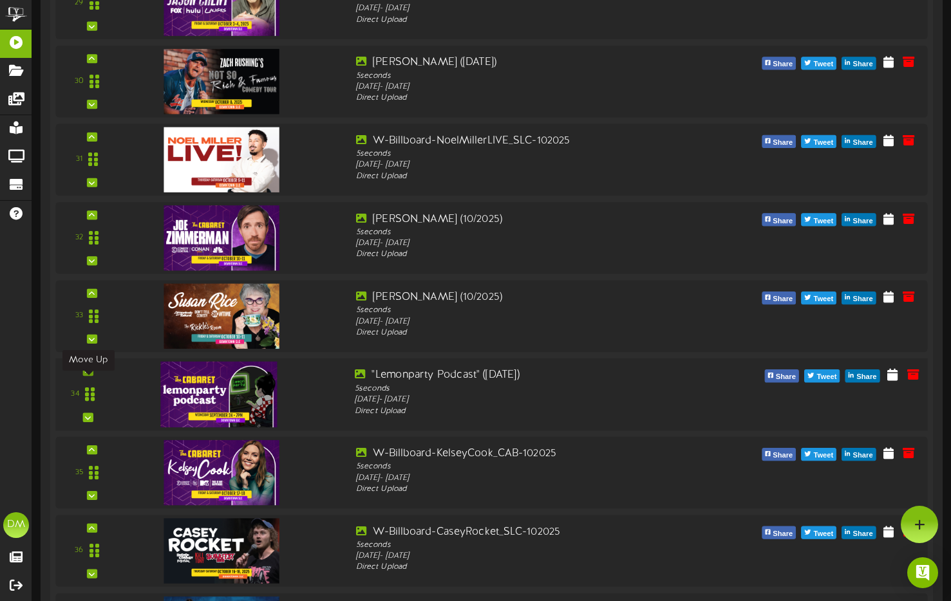
click at [88, 375] on icon at bounding box center [88, 371] width 6 height 6
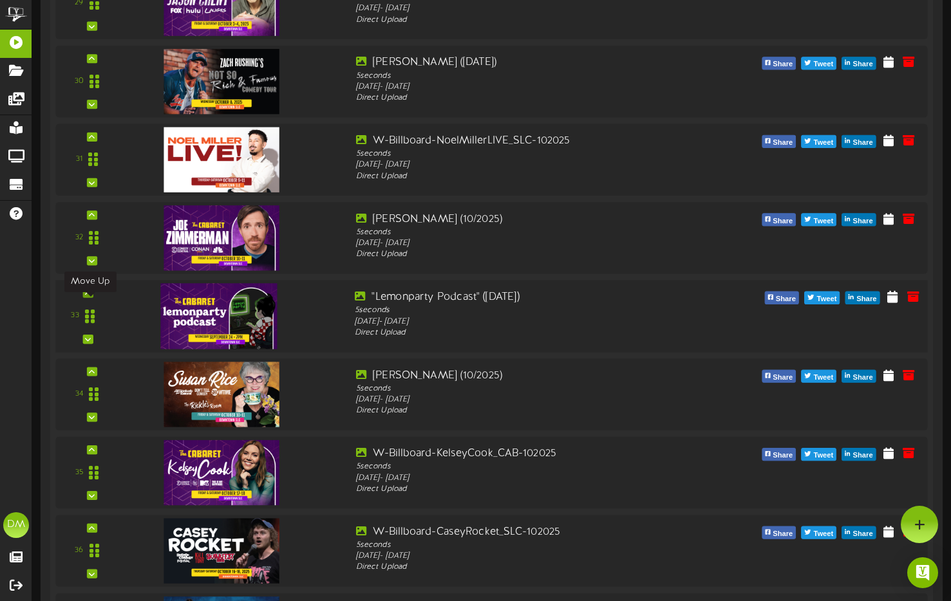
click at [89, 296] on icon at bounding box center [88, 293] width 6 height 6
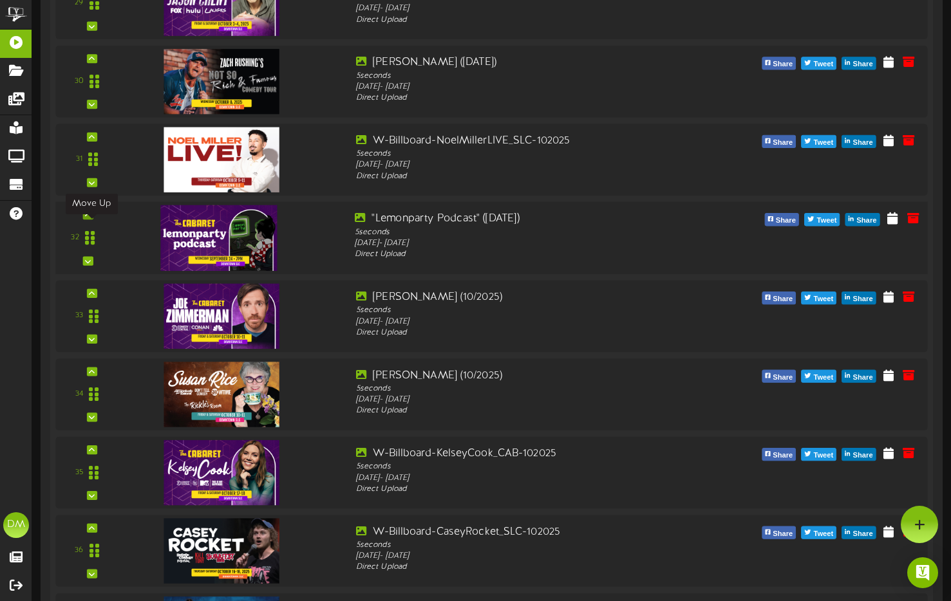
click at [85, 218] on icon at bounding box center [88, 215] width 6 height 6
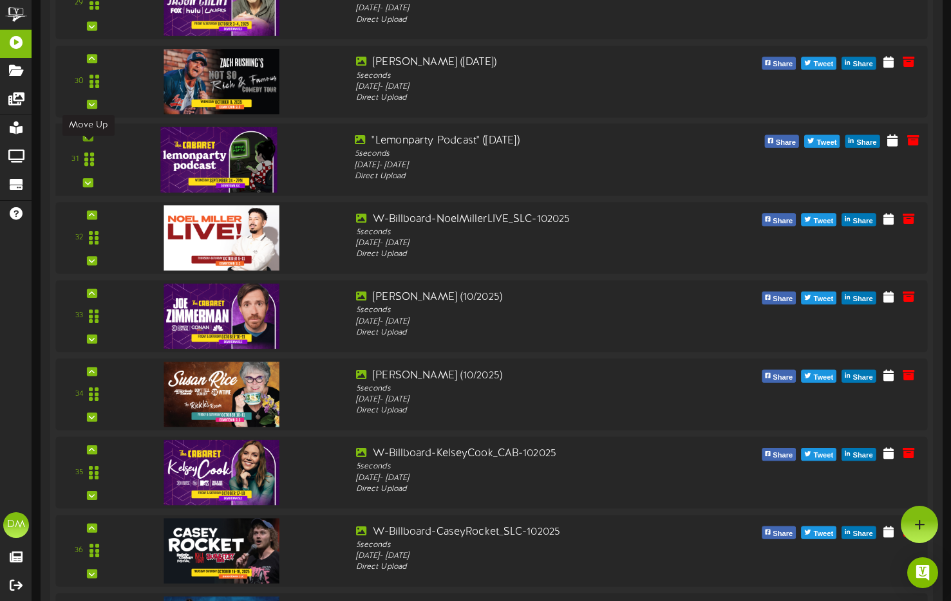
click at [88, 140] on icon at bounding box center [88, 136] width 6 height 6
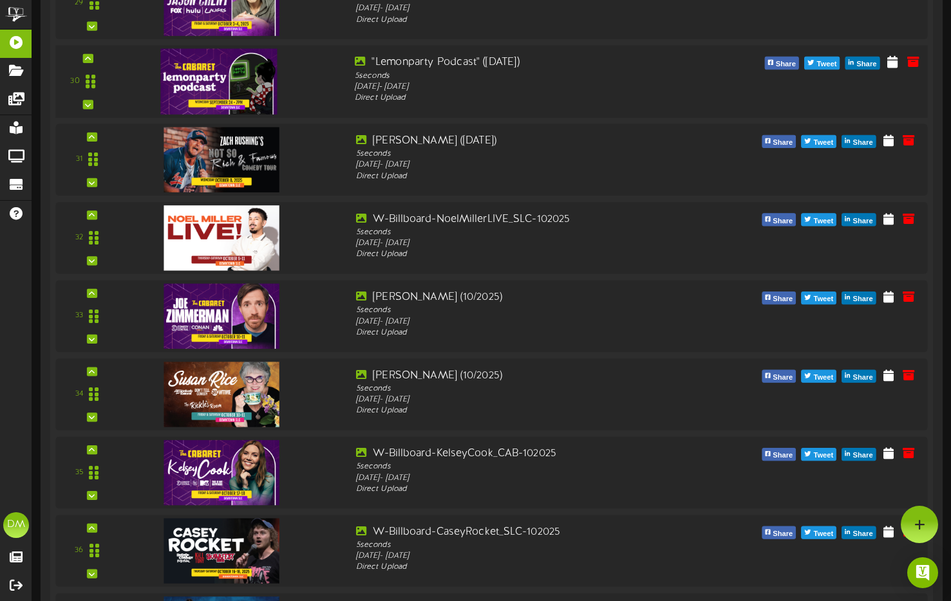
scroll to position [2462, 0]
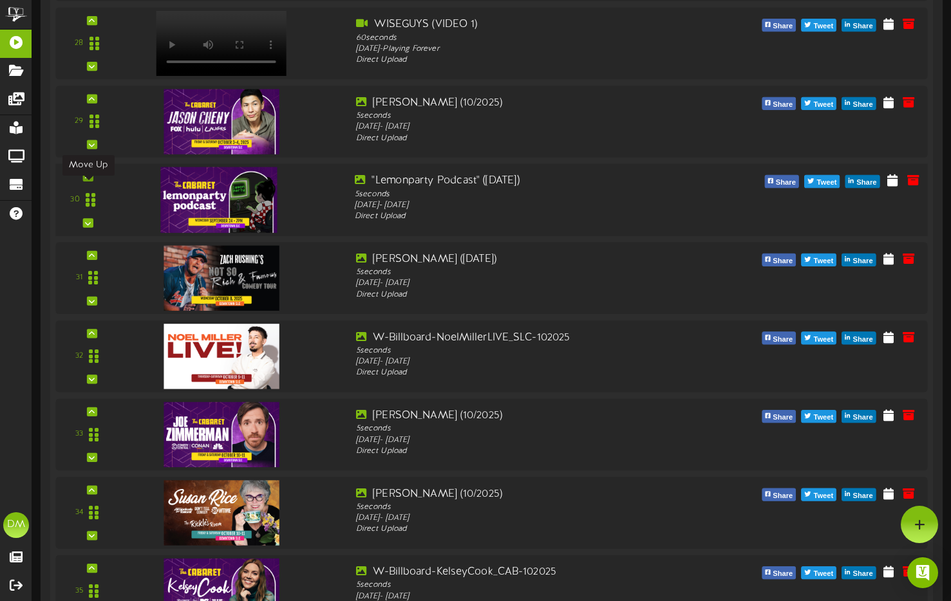
click at [86, 180] on icon at bounding box center [88, 177] width 6 height 6
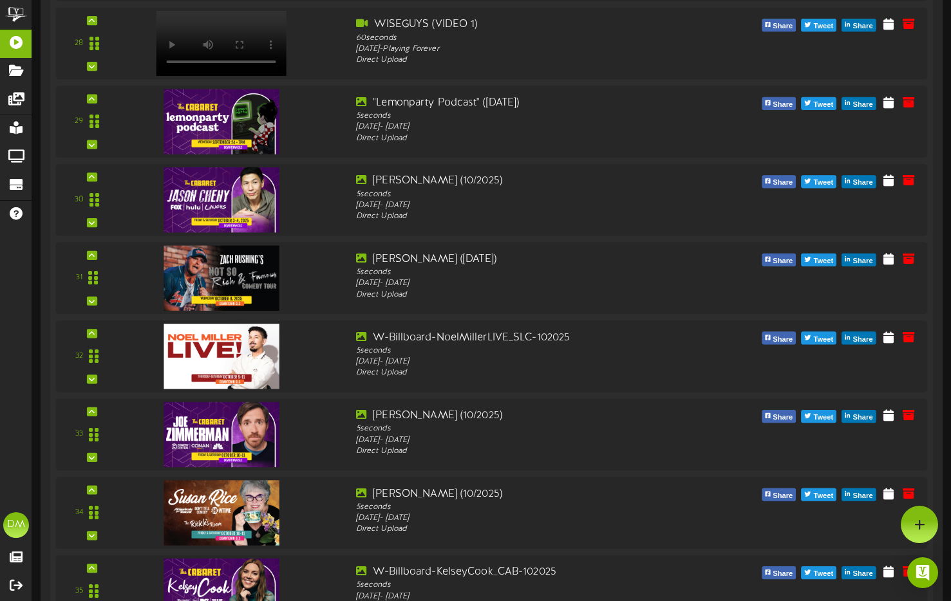
scroll to position [2240, 0]
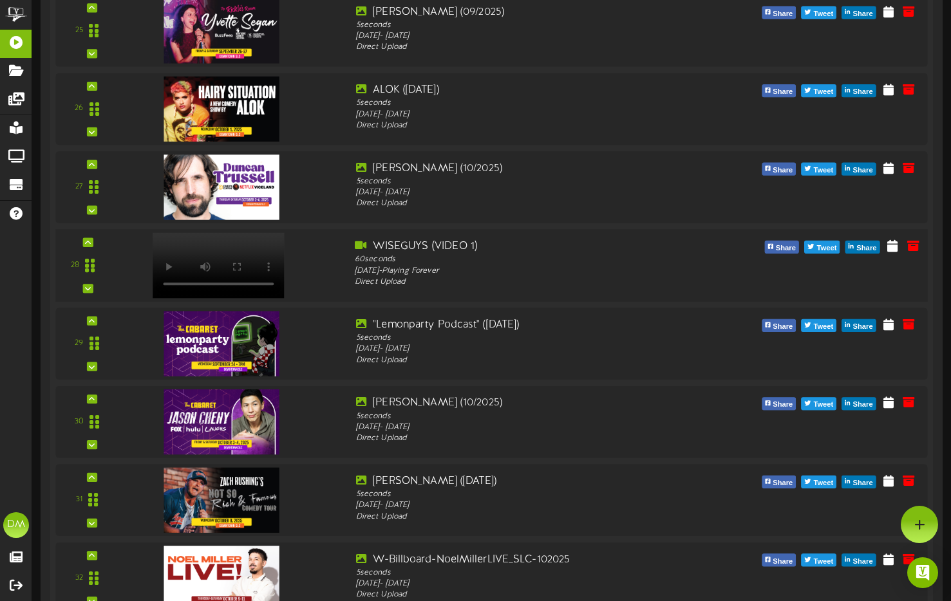
click at [93, 292] on div "28" at bounding box center [87, 266] width 53 height 53
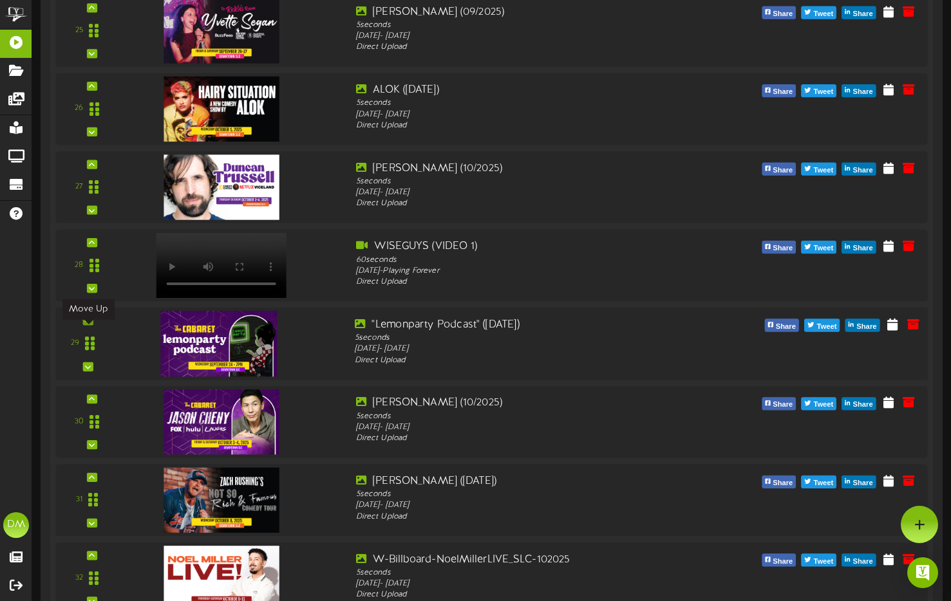
click at [91, 325] on div at bounding box center [87, 320] width 10 height 9
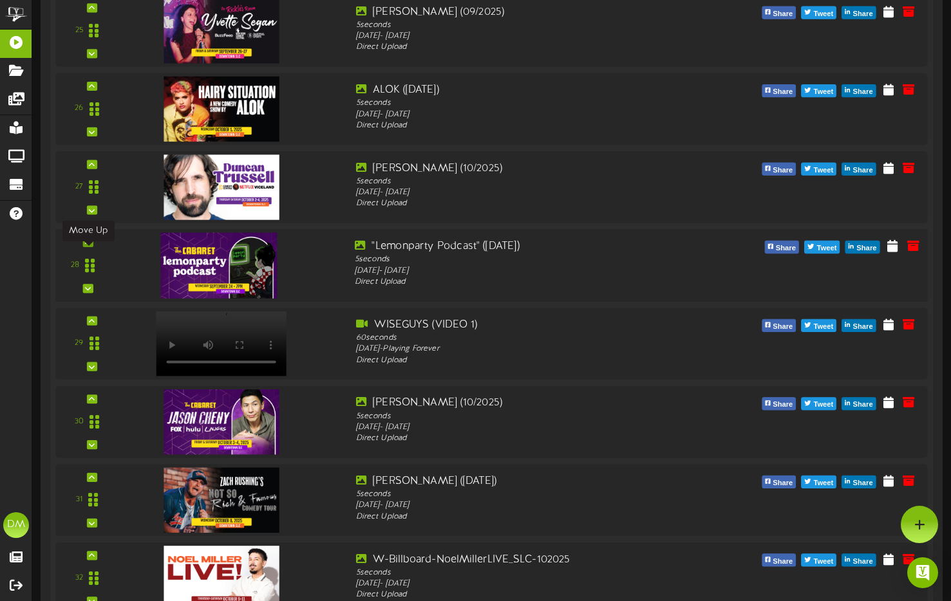
click at [93, 247] on div at bounding box center [87, 242] width 10 height 9
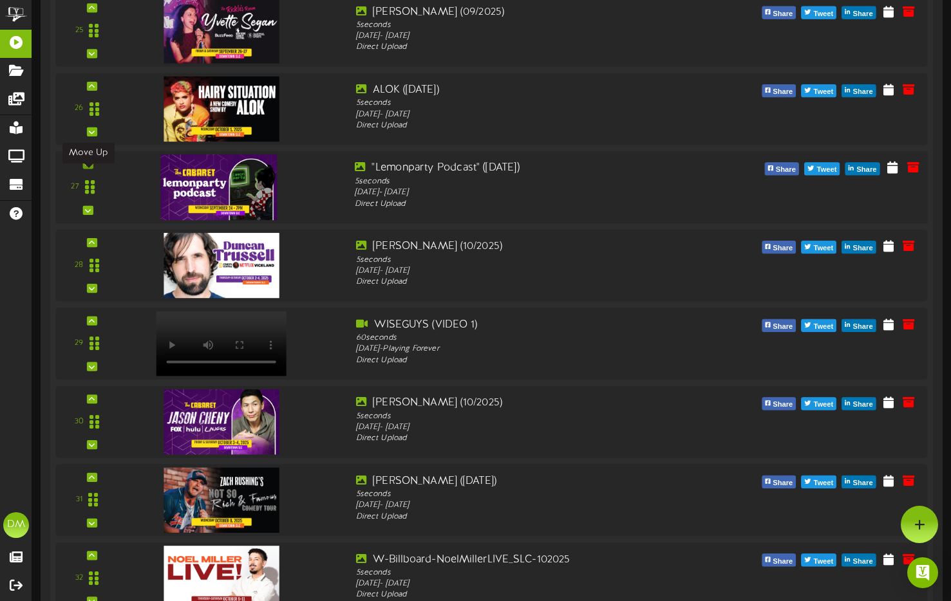
click at [91, 169] on div at bounding box center [87, 164] width 10 height 9
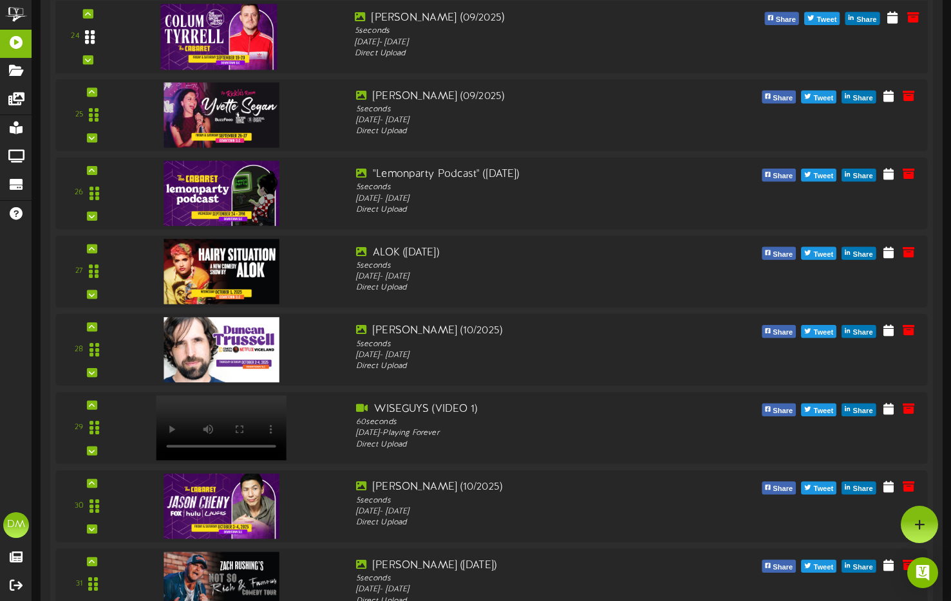
scroll to position [2035, 0]
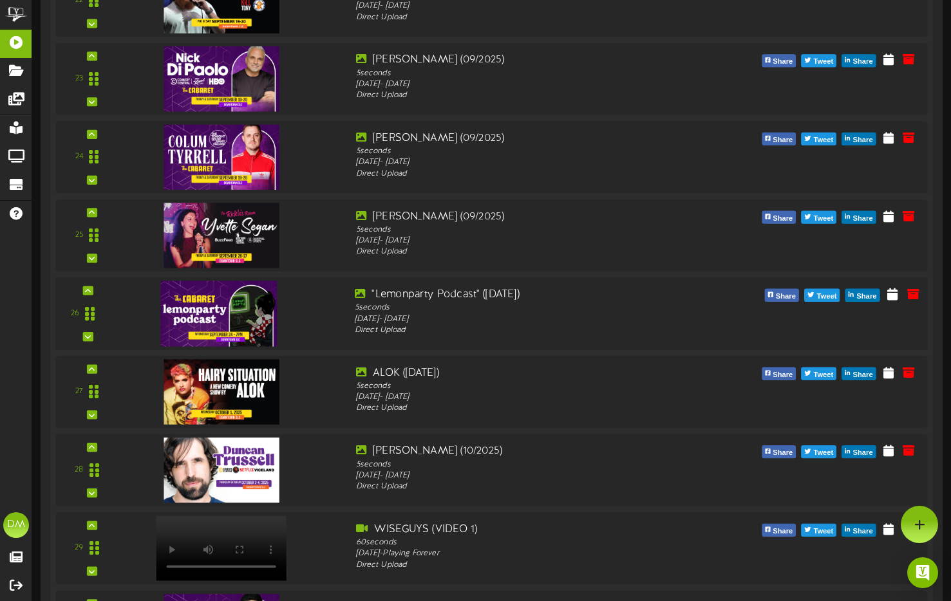
click at [93, 303] on div "26" at bounding box center [87, 313] width 53 height 53
click at [87, 294] on icon at bounding box center [88, 290] width 6 height 6
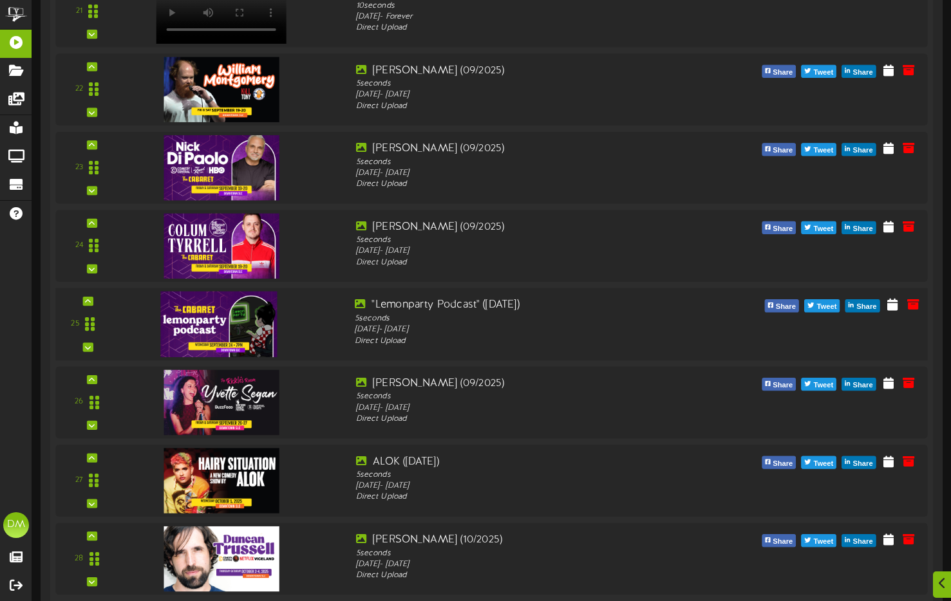
scroll to position [1949, 0]
